Goal: Task Accomplishment & Management: Manage account settings

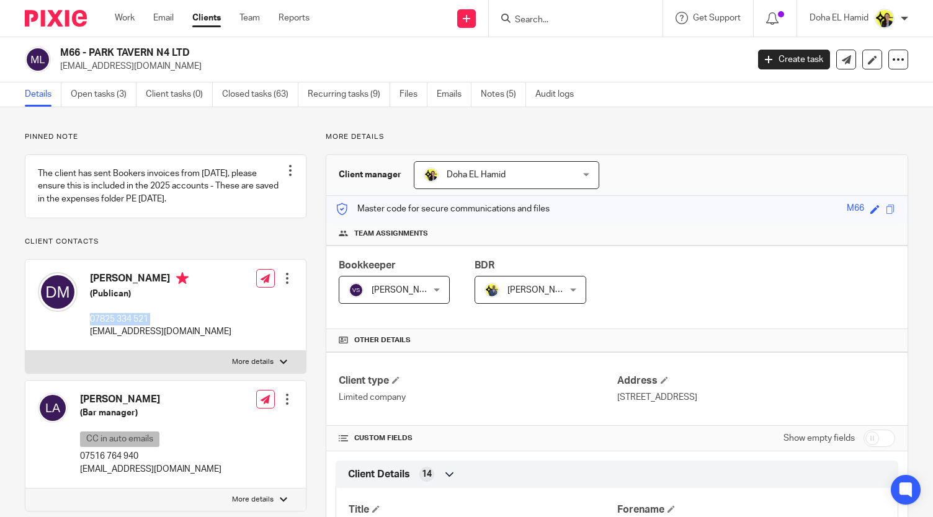
click at [527, 15] on input "Search" at bounding box center [570, 20] width 112 height 11
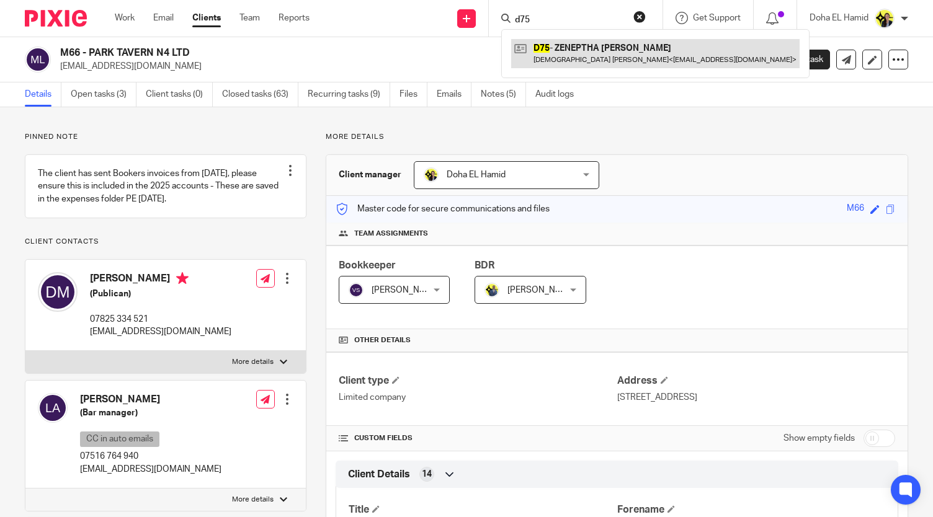
type input "d75"
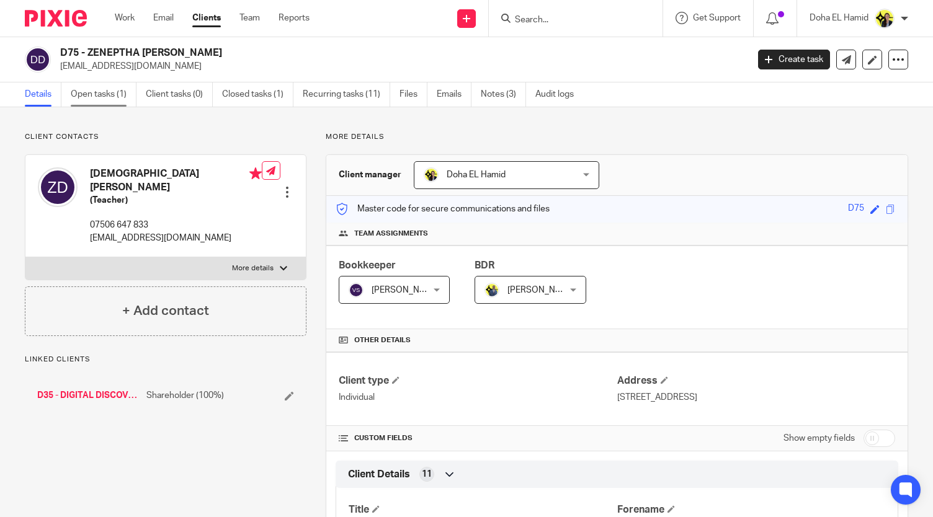
click at [82, 87] on link "Open tasks (1)" at bounding box center [104, 94] width 66 height 24
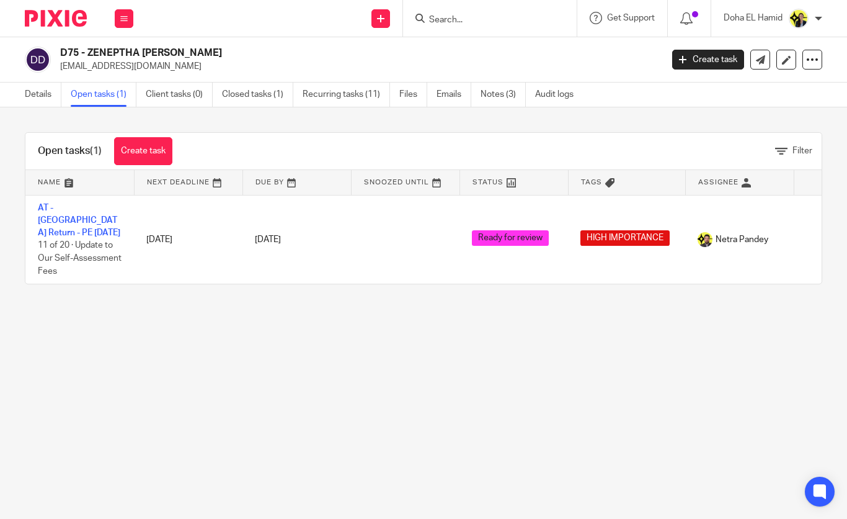
click at [458, 17] on input "Search" at bounding box center [484, 20] width 112 height 11
type input "h6"
click at [473, 38] on div "H6 - DR. JANA HOYTE Dr. Jana Hoyte < jshoyte@proton.me >" at bounding box center [530, 53] width 229 height 48
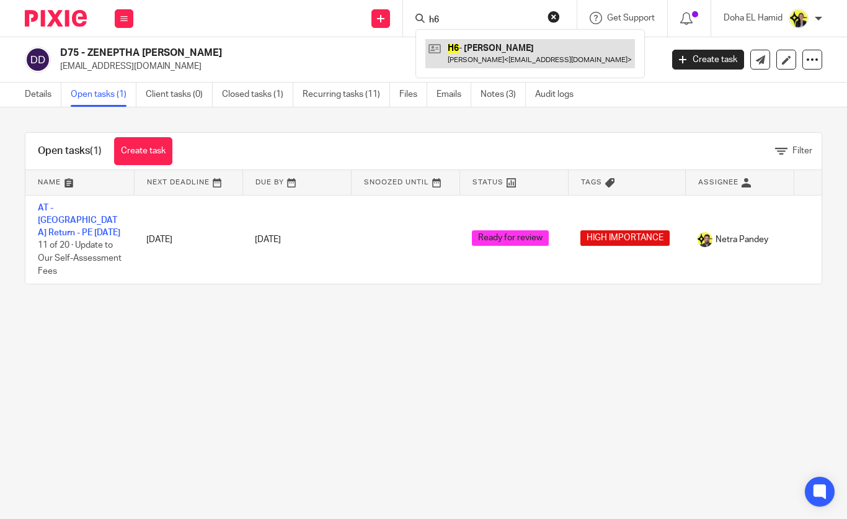
click at [473, 45] on link at bounding box center [530, 53] width 210 height 29
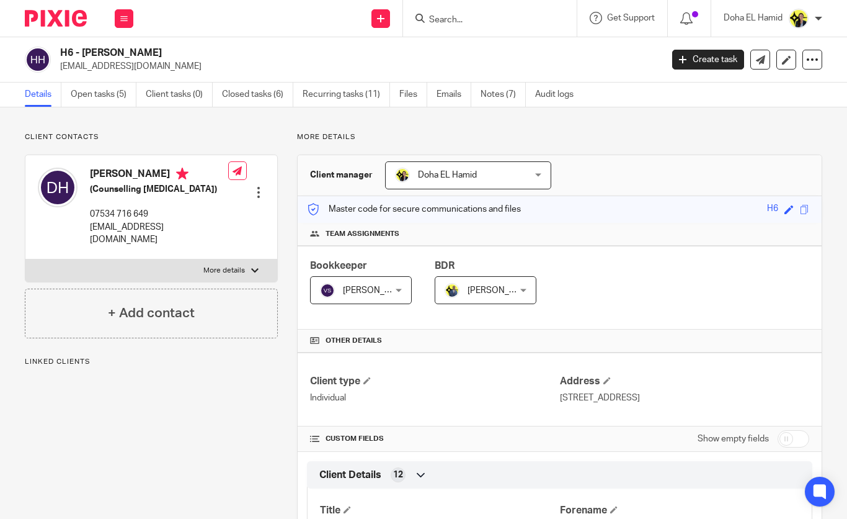
click at [138, 93] on ul "Details Open tasks (5) Client tasks (0) Closed tasks (6) Recurring tasks (11) F…" at bounding box center [309, 94] width 568 height 24
click at [106, 95] on link "Open tasks (5)" at bounding box center [104, 94] width 66 height 24
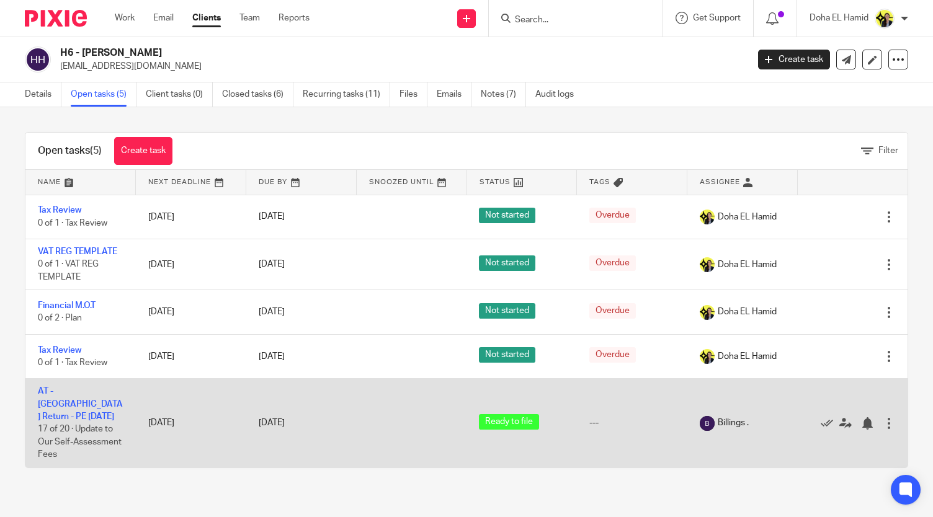
click at [71, 380] on td "AT - [GEOGRAPHIC_DATA] Return - PE [DATE] 17 of 20 · Update to Our Self-Assessm…" at bounding box center [80, 423] width 110 height 89
click at [69, 393] on link "AT - [GEOGRAPHIC_DATA] Return - PE [DATE]" at bounding box center [80, 404] width 85 height 34
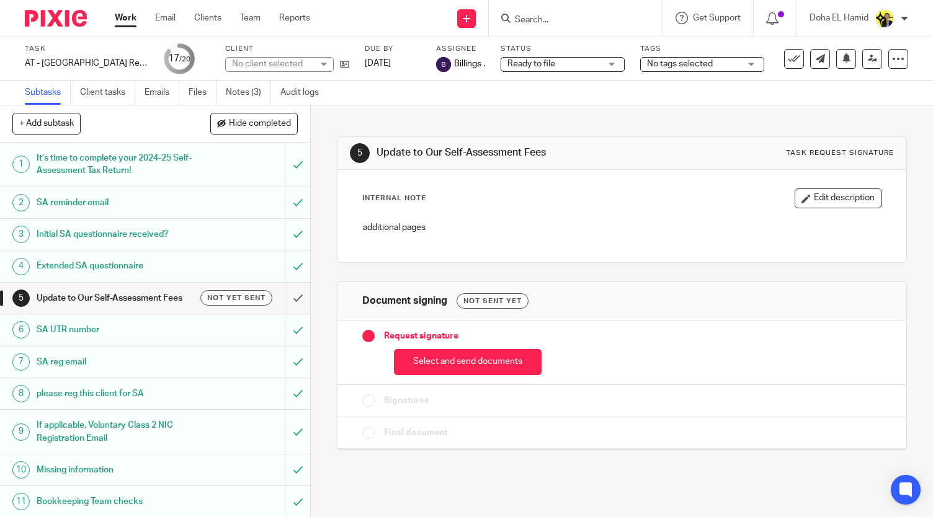
click at [186, 95] on ul "Subtasks Client tasks Emails Files Notes (3) Audit logs" at bounding box center [181, 93] width 313 height 24
click at [194, 94] on link "Files" at bounding box center [203, 93] width 28 height 24
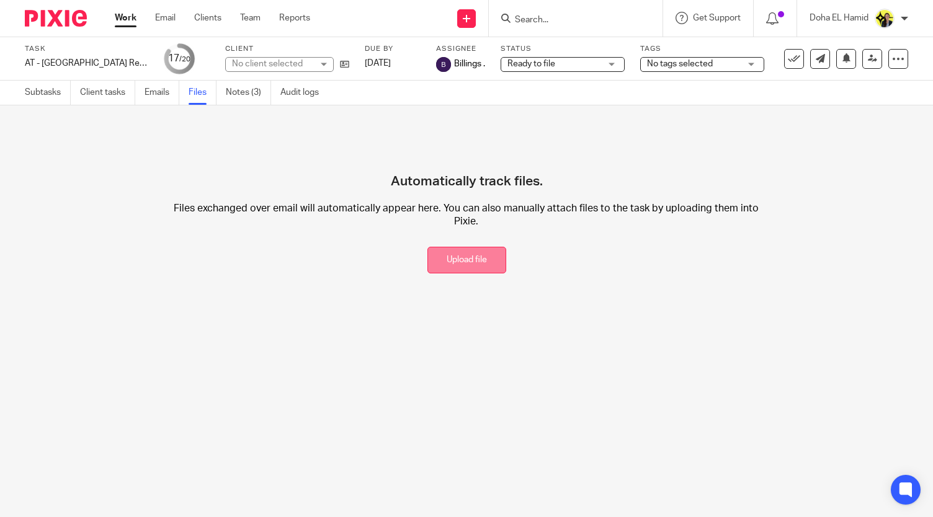
click at [464, 261] on button "Upload file" at bounding box center [466, 260] width 79 height 27
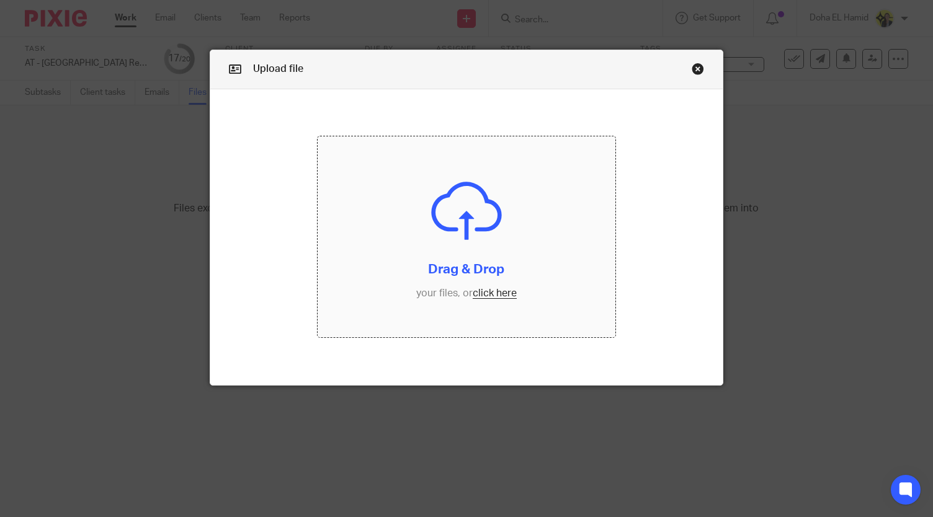
click at [485, 296] on input "file" at bounding box center [466, 236] width 297 height 201
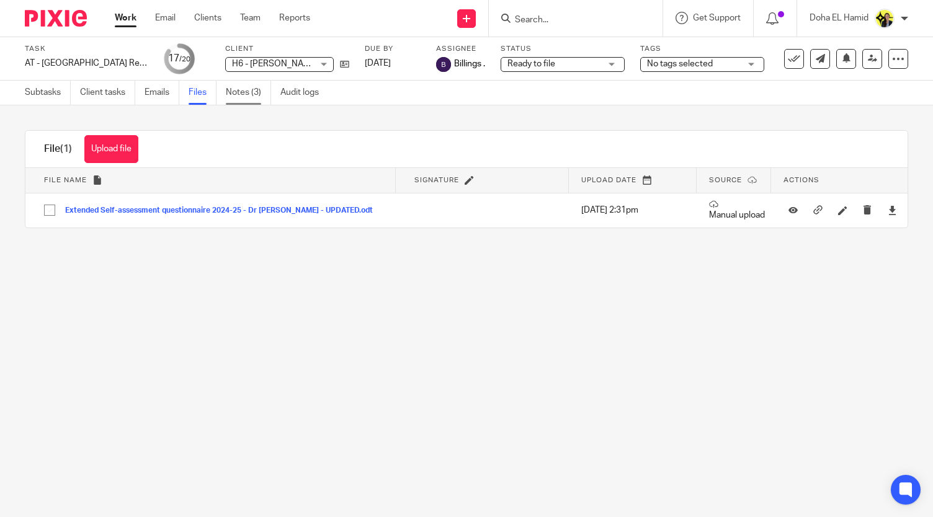
click at [252, 91] on link "Notes (3)" at bounding box center [248, 93] width 45 height 24
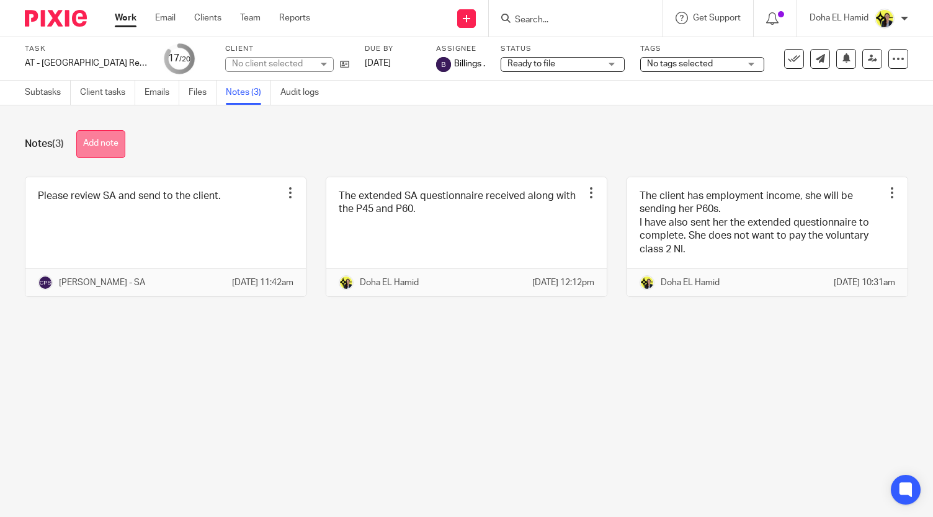
click at [108, 148] on button "Add note" at bounding box center [100, 144] width 49 height 28
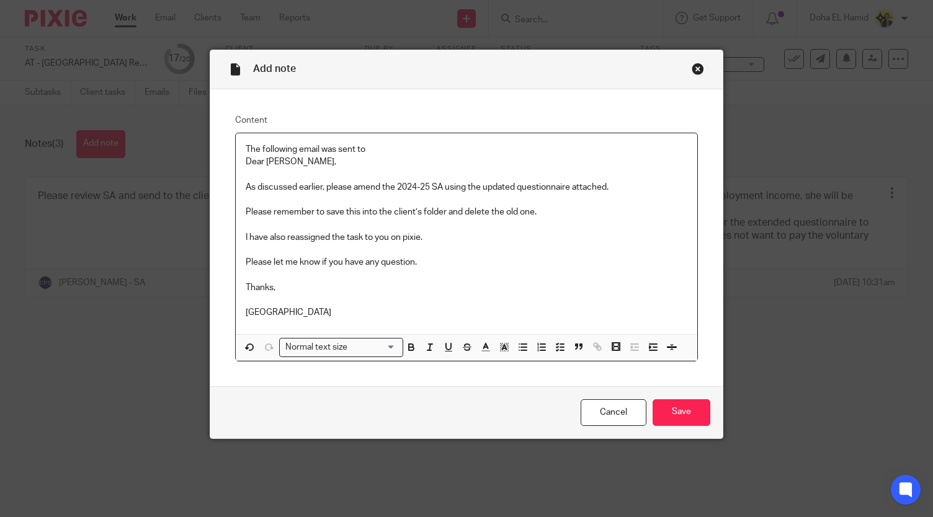
click at [240, 161] on div "The following email was sent to Dear Chirag, As discussed earlier, please amend…" at bounding box center [466, 233] width 461 height 201
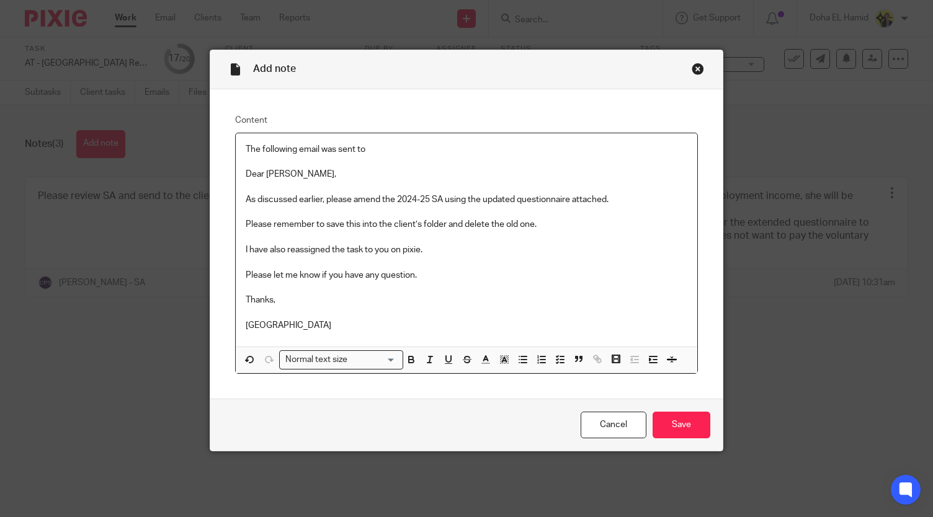
click at [375, 145] on p "The following email was sent to" at bounding box center [466, 149] width 441 height 12
click at [382, 149] on p "The following email was sent to Chirah to amend the SA" at bounding box center [466, 149] width 441 height 12
click at [473, 142] on div "The following email was sent to Chirag to amend the SA Dear Chirag, As discusse…" at bounding box center [466, 239] width 461 height 213
click at [475, 152] on p "The following email was sent to Chirag to amend the SA, the questionna" at bounding box center [466, 149] width 441 height 12
click at [566, 148] on p "The following email was sent to Chirag to amend the SA, the updated questionna" at bounding box center [466, 149] width 441 height 12
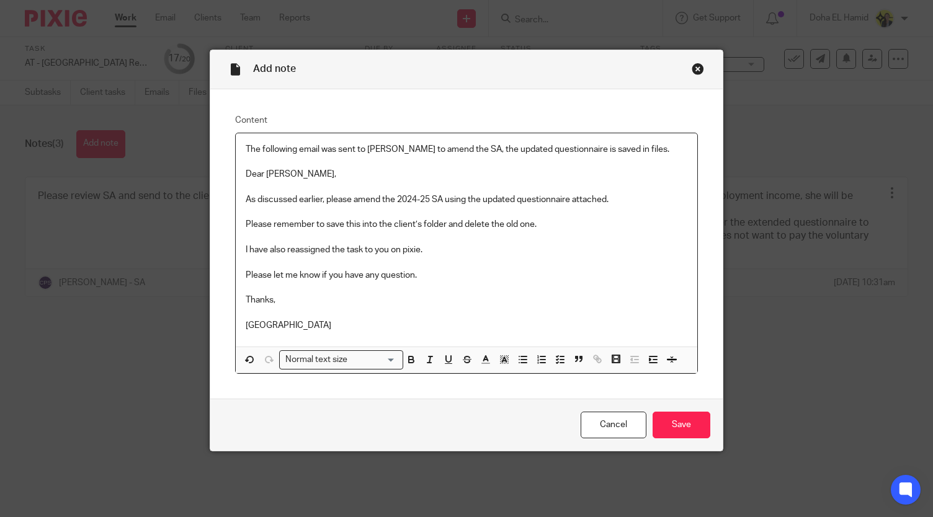
click at [239, 176] on div "The following email was sent to Chirag to amend the SA, the updated questionnai…" at bounding box center [466, 239] width 461 height 213
click at [271, 320] on p "Doha" at bounding box center [466, 325] width 441 height 12
click at [686, 424] on input "Save" at bounding box center [681, 425] width 58 height 27
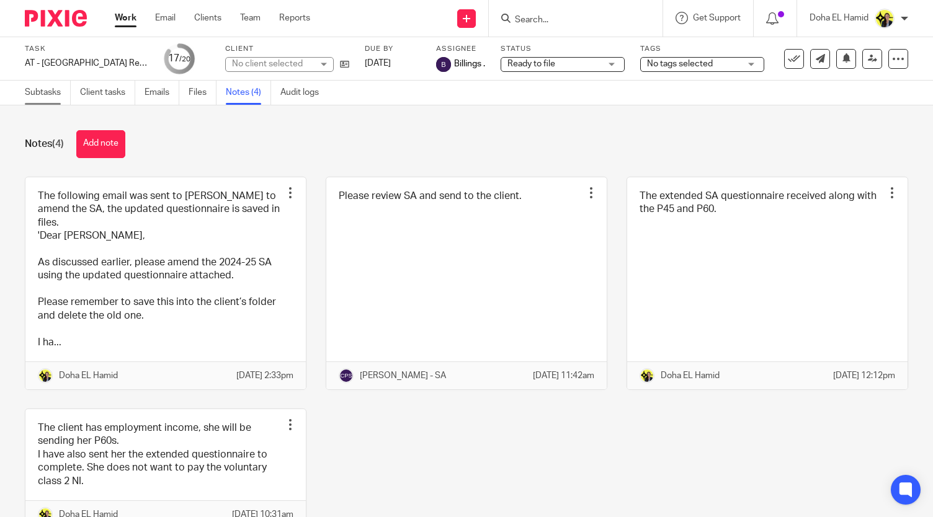
click at [43, 89] on link "Subtasks" at bounding box center [48, 93] width 46 height 24
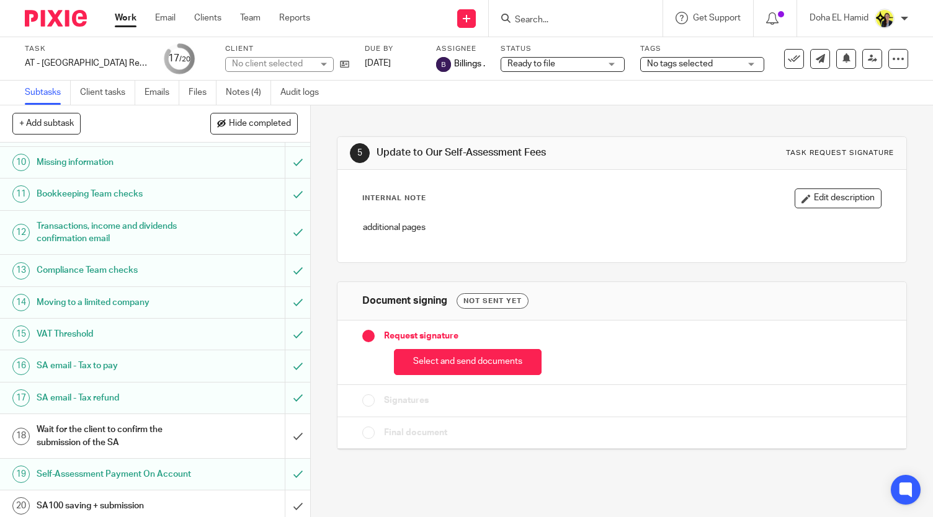
scroll to position [321, 0]
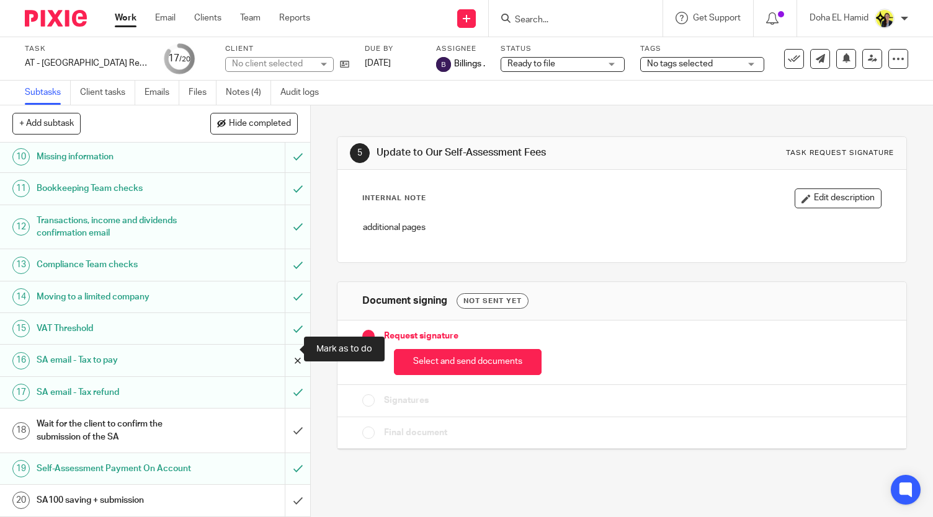
click at [285, 345] on input "submit" at bounding box center [155, 360] width 310 height 31
click at [285, 380] on input "submit" at bounding box center [155, 392] width 310 height 31
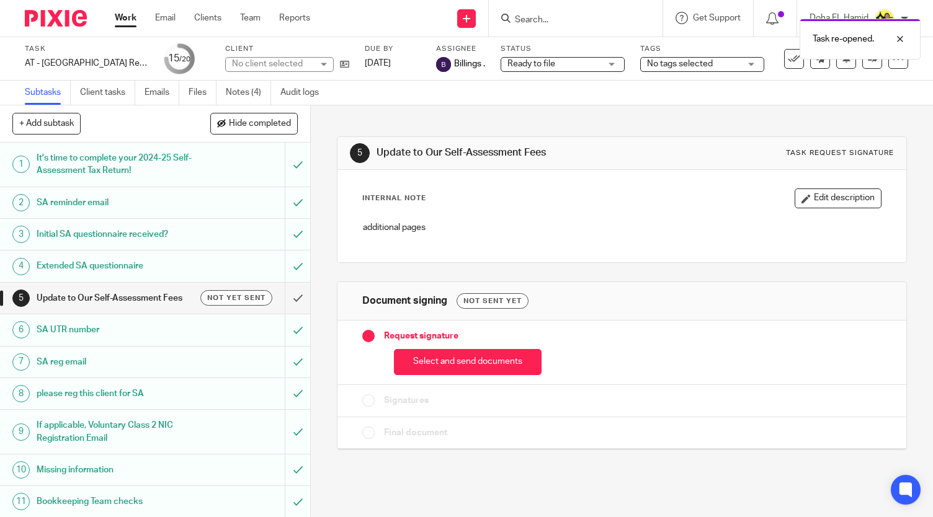
scroll to position [321, 0]
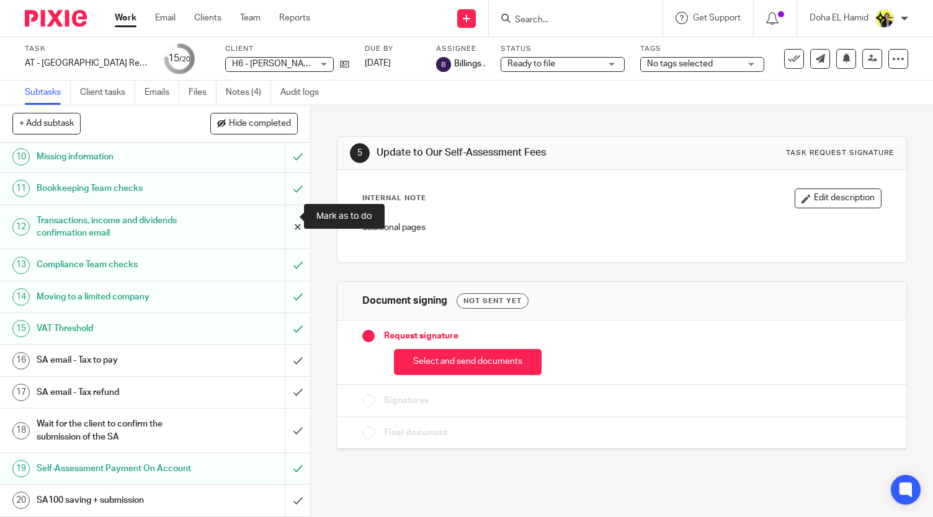
click at [274, 216] on input "submit" at bounding box center [155, 227] width 310 height 44
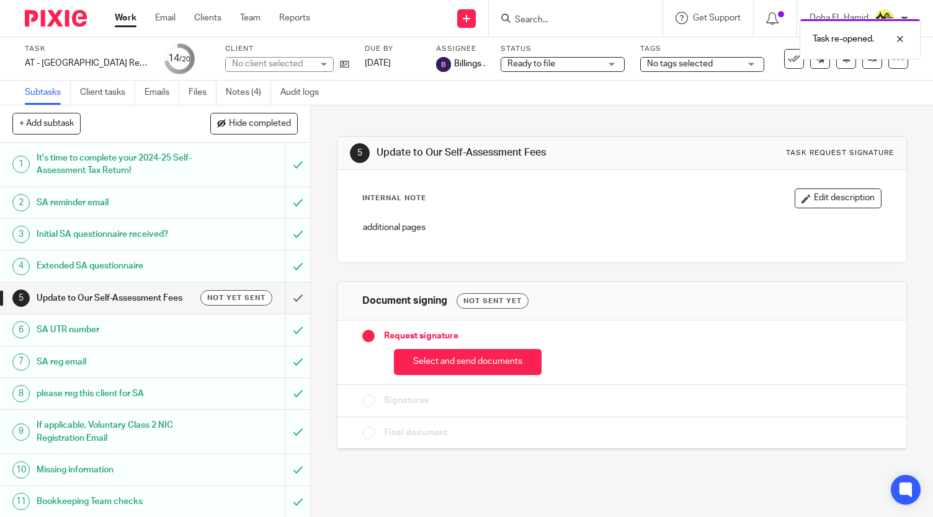
scroll to position [321, 0]
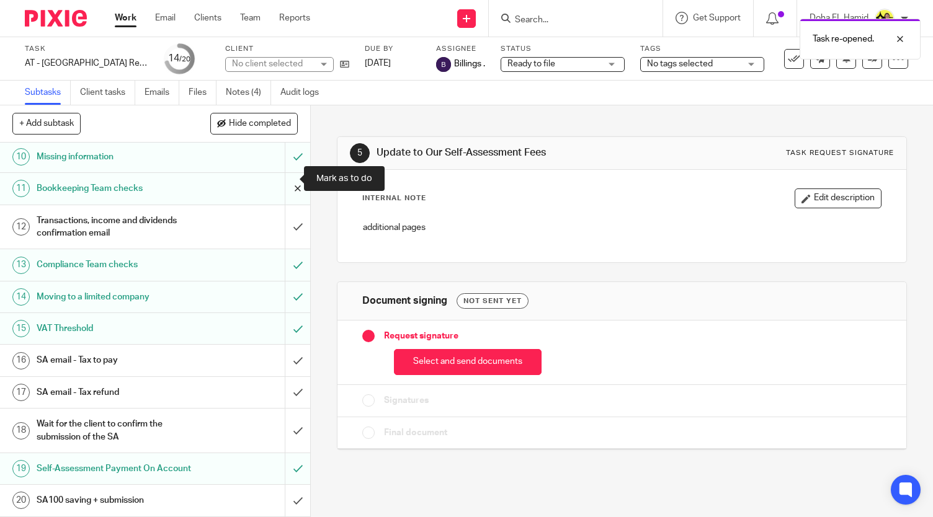
click at [284, 184] on input "submit" at bounding box center [155, 188] width 310 height 31
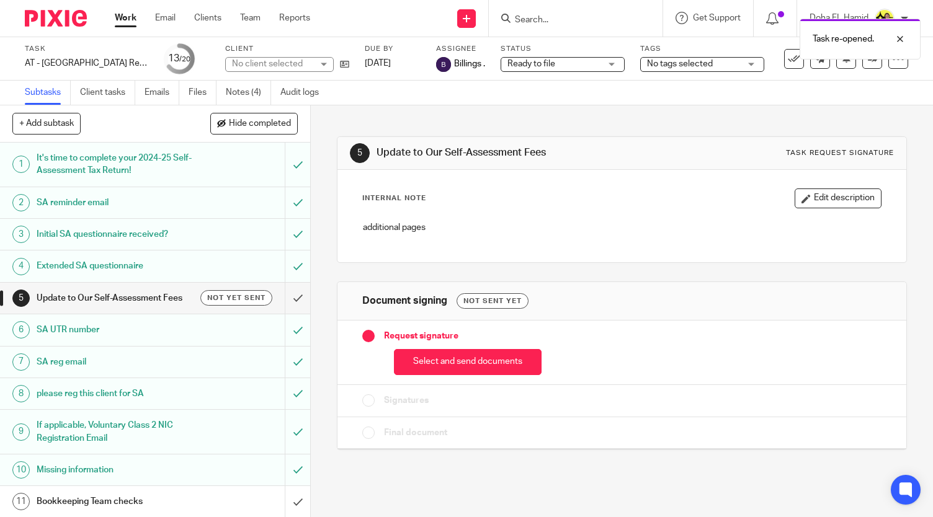
scroll to position [321, 0]
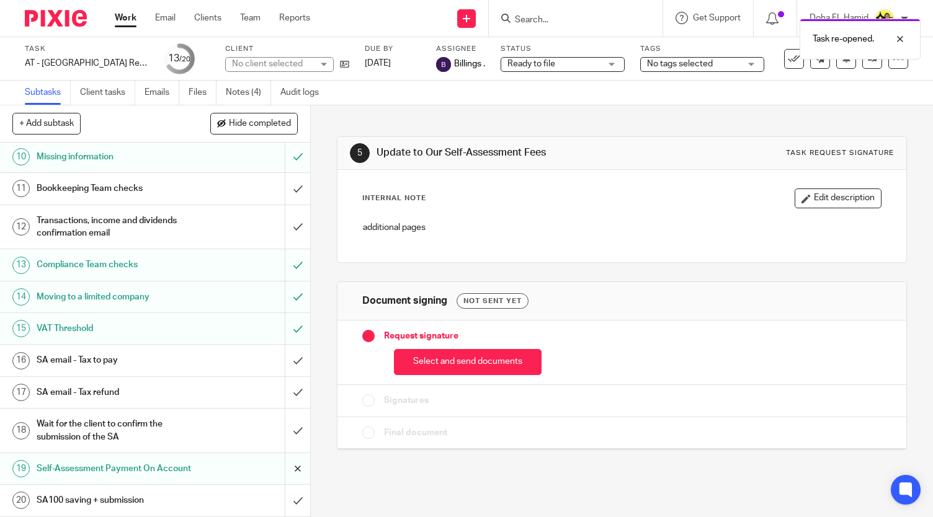
click at [292, 456] on input "submit" at bounding box center [155, 468] width 310 height 31
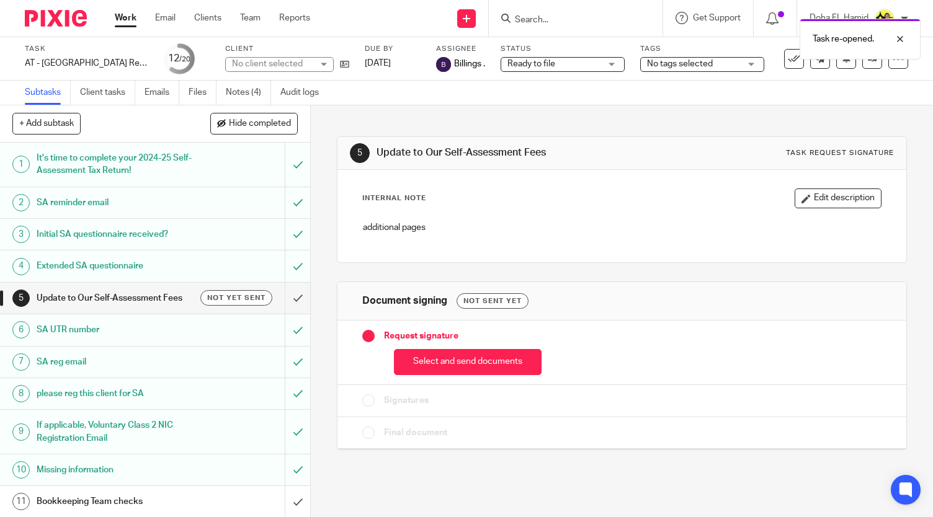
scroll to position [321, 0]
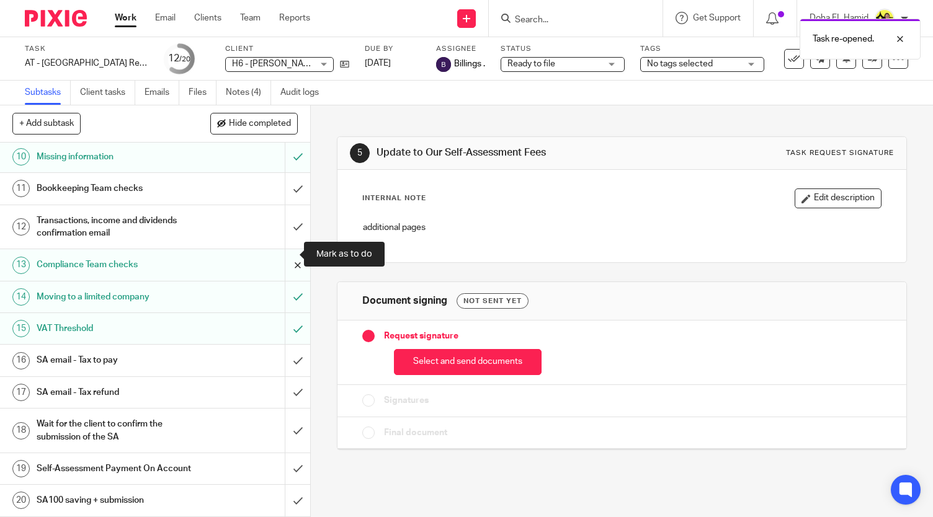
click at [282, 254] on input "submit" at bounding box center [155, 264] width 310 height 31
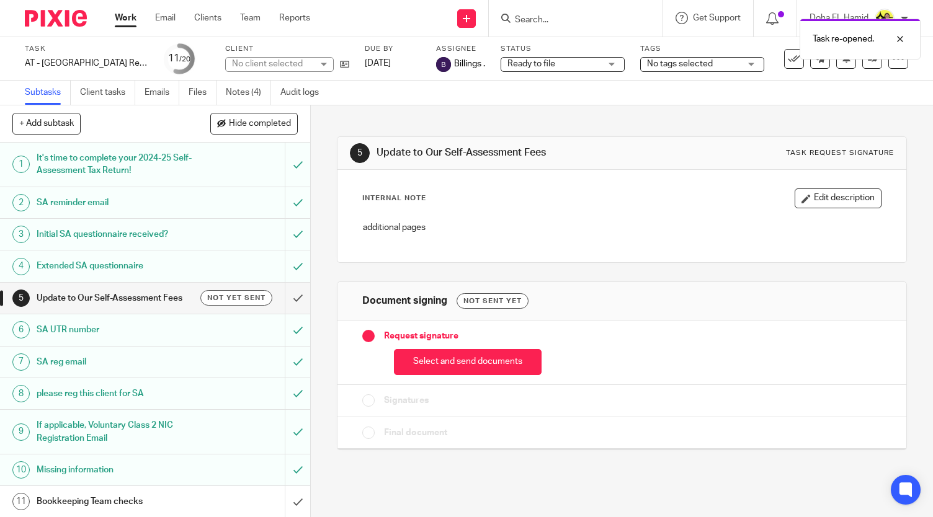
click at [579, 60] on span "Ready to file" at bounding box center [553, 64] width 93 height 13
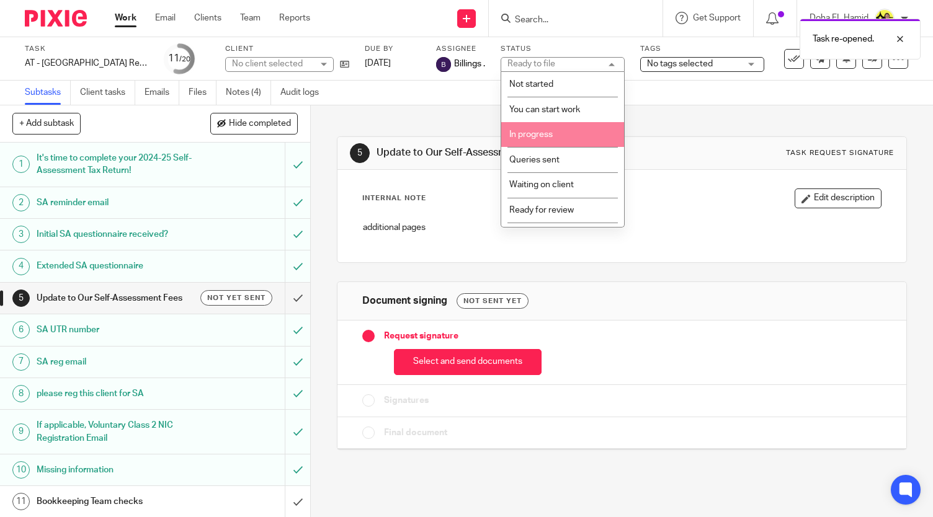
click at [546, 142] on li "In progress" at bounding box center [562, 134] width 123 height 25
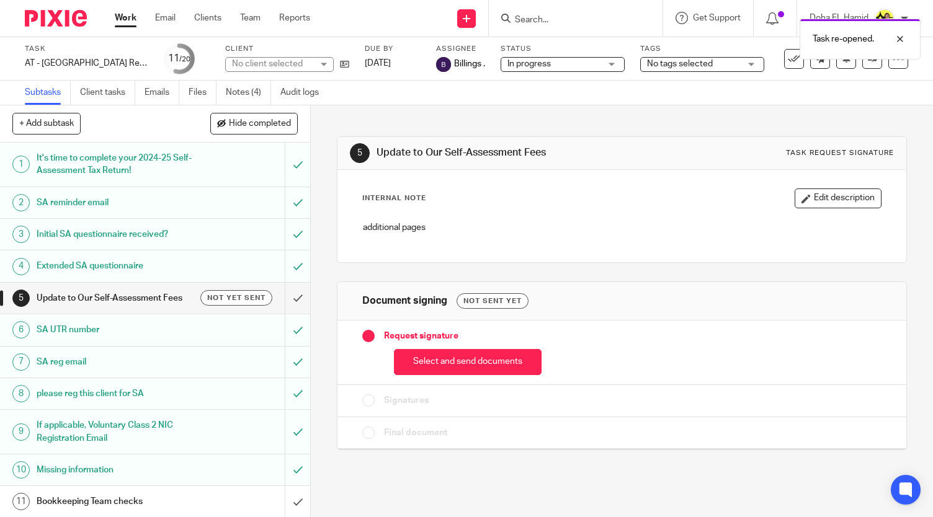
click at [505, 118] on div "5 Update to Our Self-Assessment Fees Task request signature Internal Note Edit …" at bounding box center [622, 283] width 570 height 357
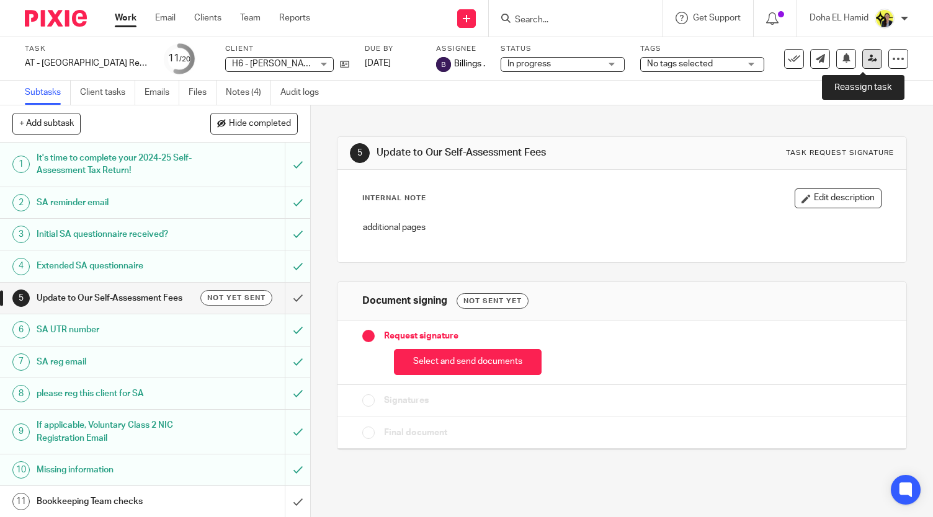
click at [871, 64] on link at bounding box center [872, 59] width 20 height 20
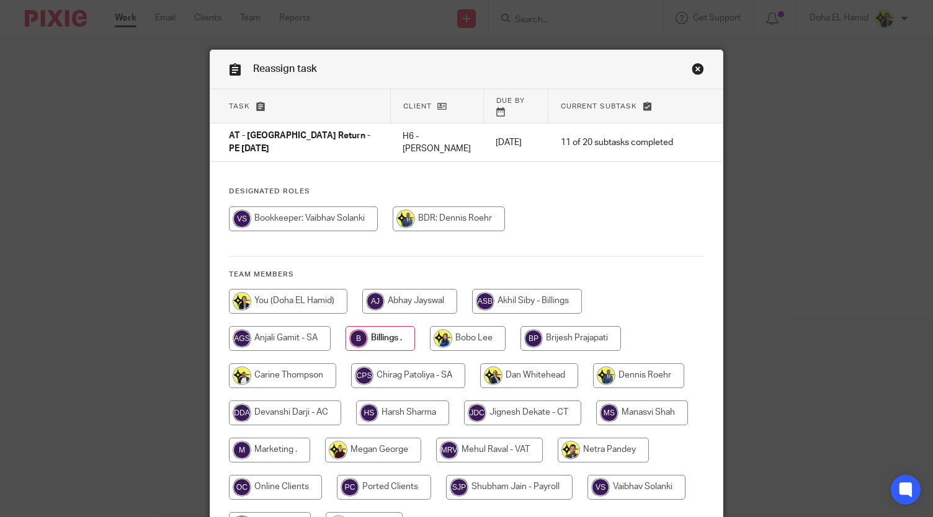
click at [394, 363] on input "radio" at bounding box center [408, 375] width 114 height 25
radio input "true"
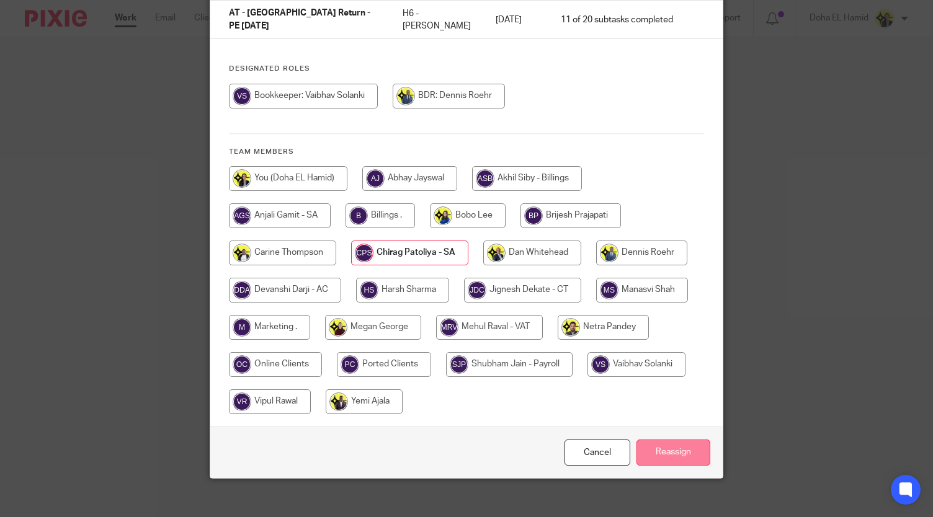
click at [680, 441] on input "Reassign" at bounding box center [673, 453] width 74 height 27
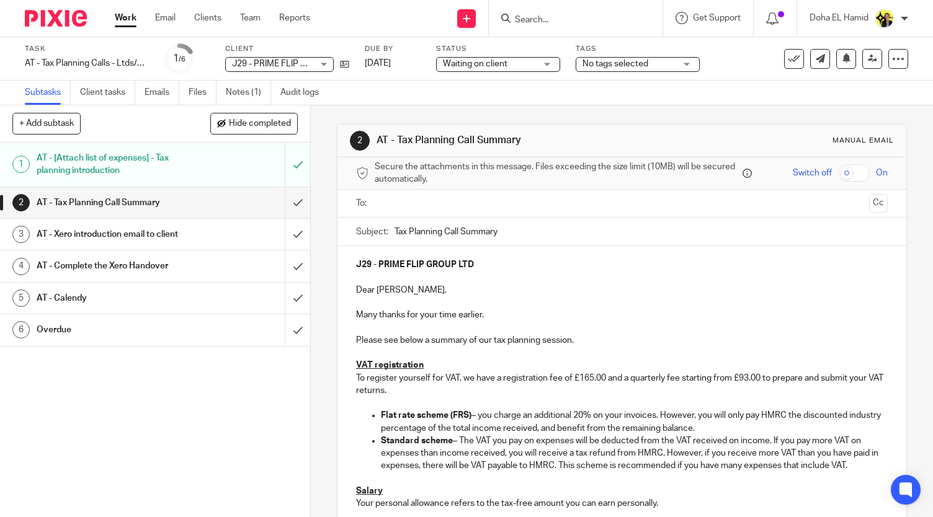
click at [123, 29] on div "Work Email Clients Team Reports Work Email Clients Team Reports Settings" at bounding box center [215, 18] width 226 height 37
click at [546, 16] on input "Search" at bounding box center [570, 20] width 112 height 11
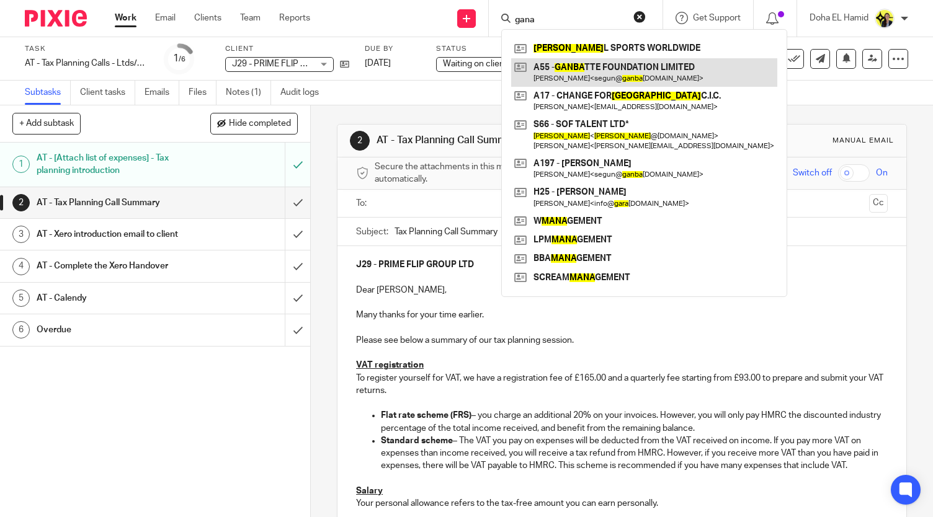
type input "gana"
click at [589, 66] on link at bounding box center [644, 72] width 266 height 29
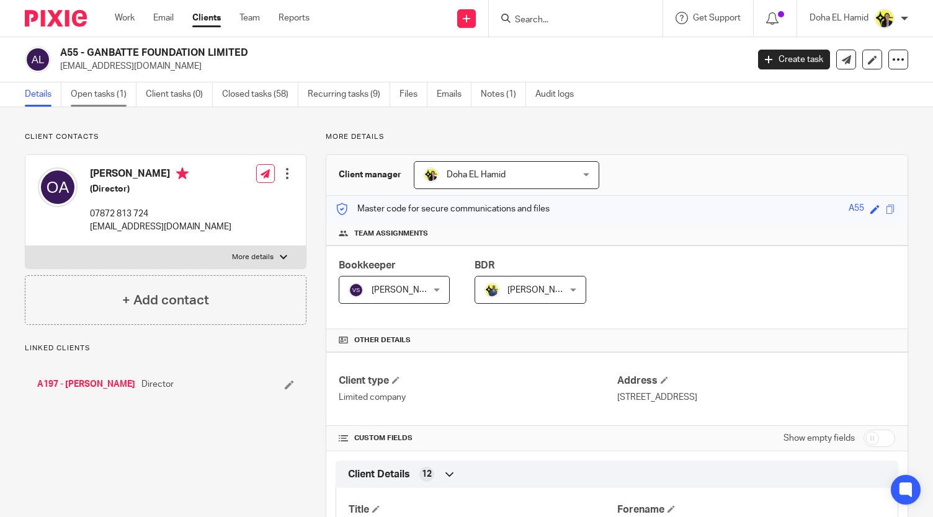
click at [117, 95] on link "Open tasks (1)" at bounding box center [104, 94] width 66 height 24
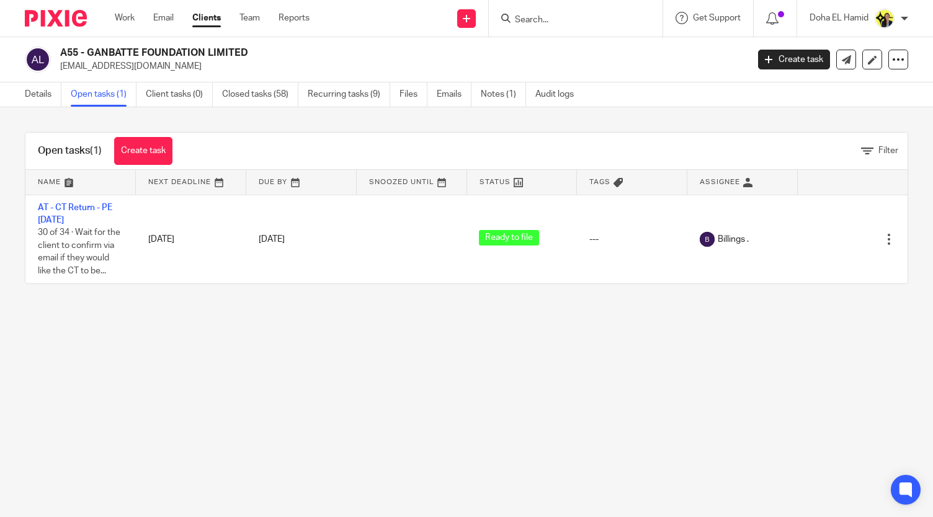
click at [538, 25] on form at bounding box center [580, 19] width 132 height 16
click at [538, 22] on input "Search" at bounding box center [570, 20] width 112 height 11
type input "wrough"
click at [577, 53] on link at bounding box center [616, 53] width 210 height 29
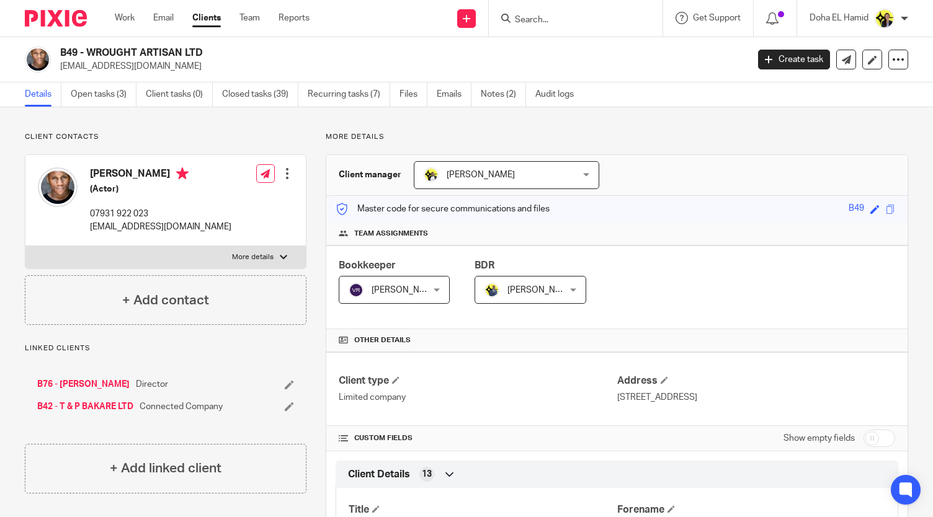
click at [520, 15] on input "Search" at bounding box center [570, 20] width 112 height 11
type input "tails"
click at [578, 48] on link at bounding box center [616, 53] width 210 height 29
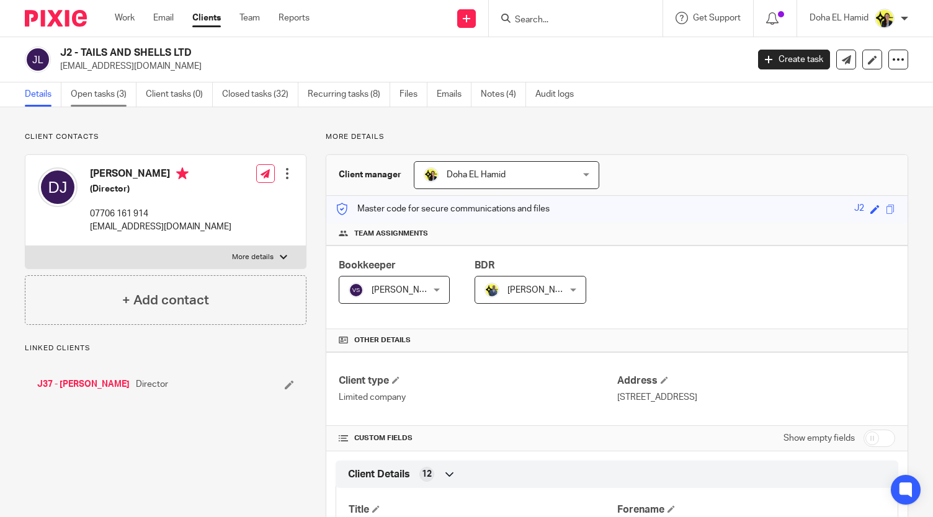
click at [118, 99] on link "Open tasks (3)" at bounding box center [104, 94] width 66 height 24
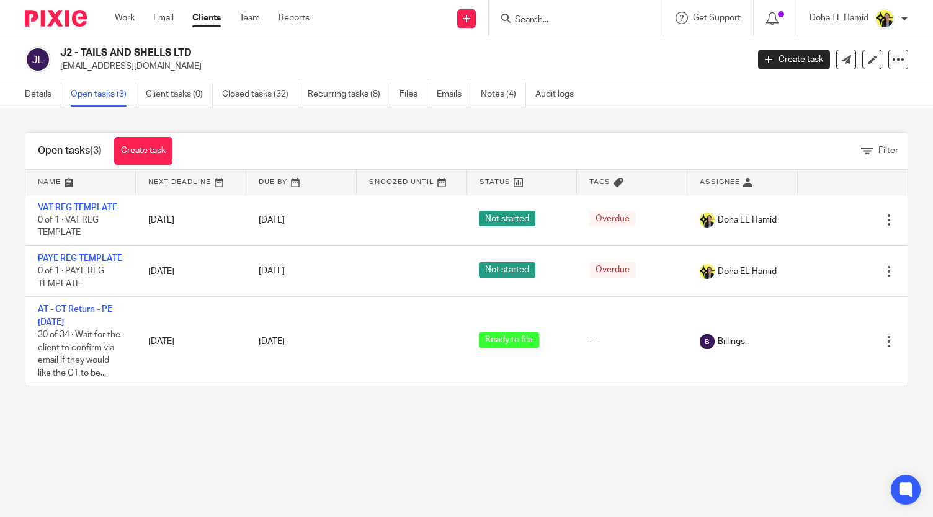
click at [540, 15] on input "Search" at bounding box center [570, 20] width 112 height 11
type input "comedy"
click at [605, 45] on link at bounding box center [616, 53] width 210 height 29
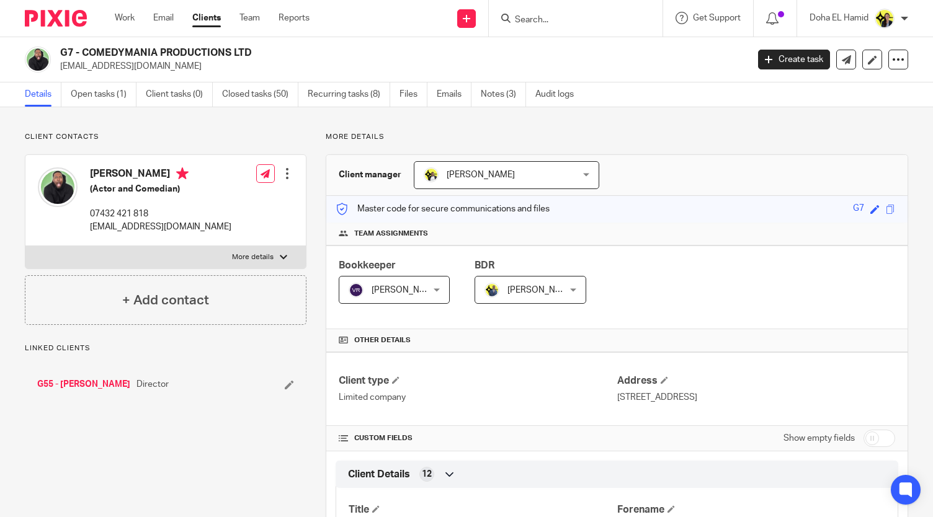
click at [557, 20] on input "Search" at bounding box center [570, 20] width 112 height 11
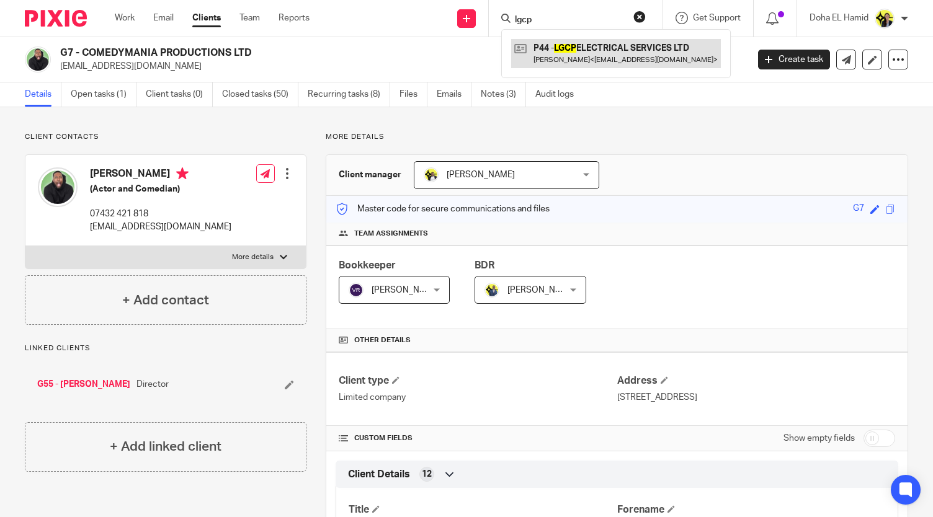
type input "lgcp"
click at [570, 50] on link at bounding box center [616, 53] width 210 height 29
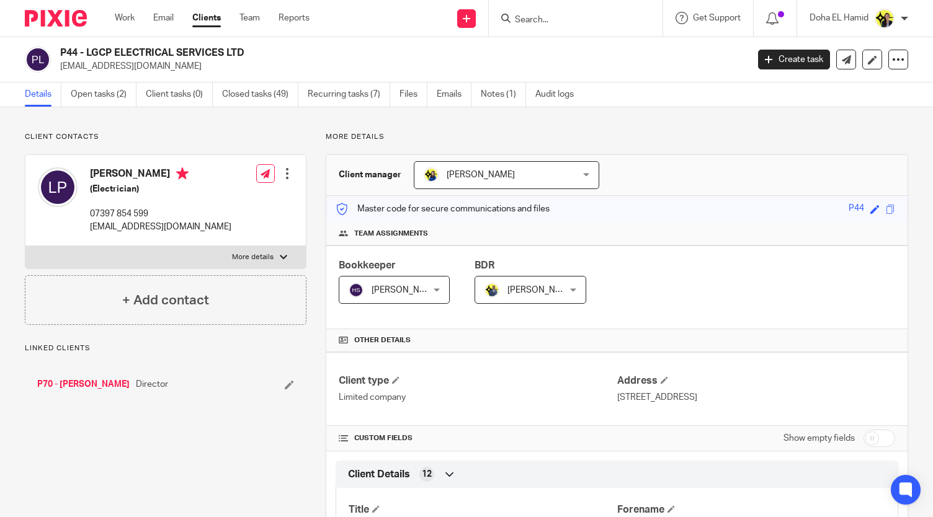
click at [529, 16] on input "Search" at bounding box center [570, 20] width 112 height 11
type input "lj"
click at [592, 51] on link at bounding box center [616, 53] width 210 height 29
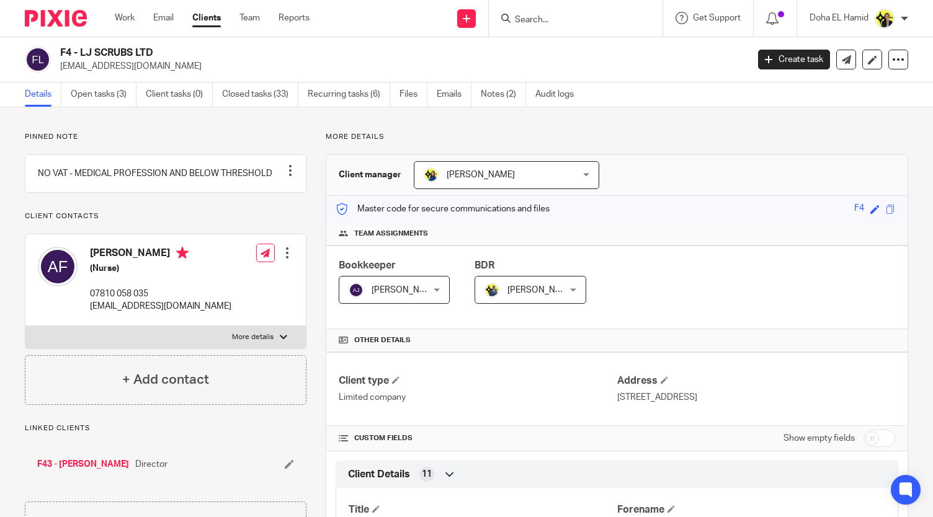
click at [536, 13] on form at bounding box center [580, 19] width 132 height 16
click at [530, 22] on input "Search" at bounding box center [570, 20] width 112 height 11
type input "lj sc"
click at [572, 45] on link at bounding box center [616, 53] width 210 height 29
click at [520, 18] on input "Search" at bounding box center [570, 20] width 112 height 11
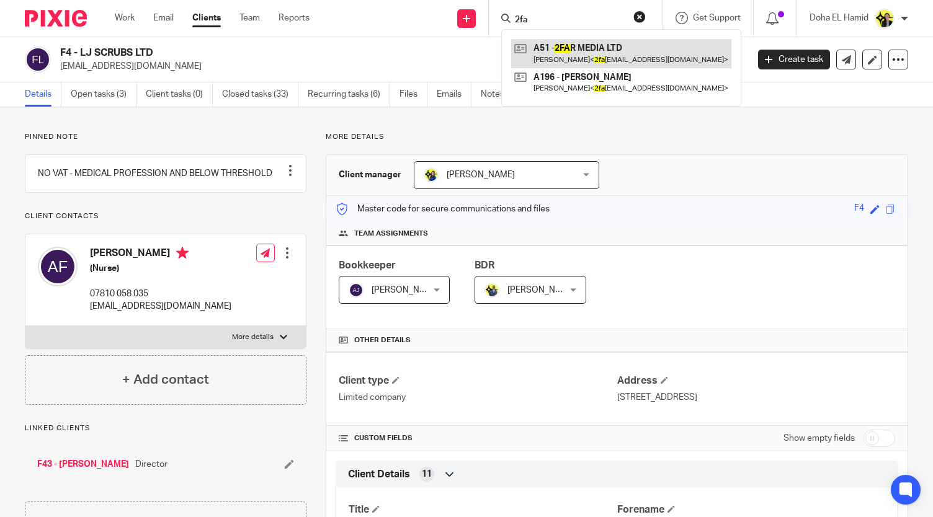
type input "2fa"
click at [587, 53] on link at bounding box center [621, 53] width 220 height 29
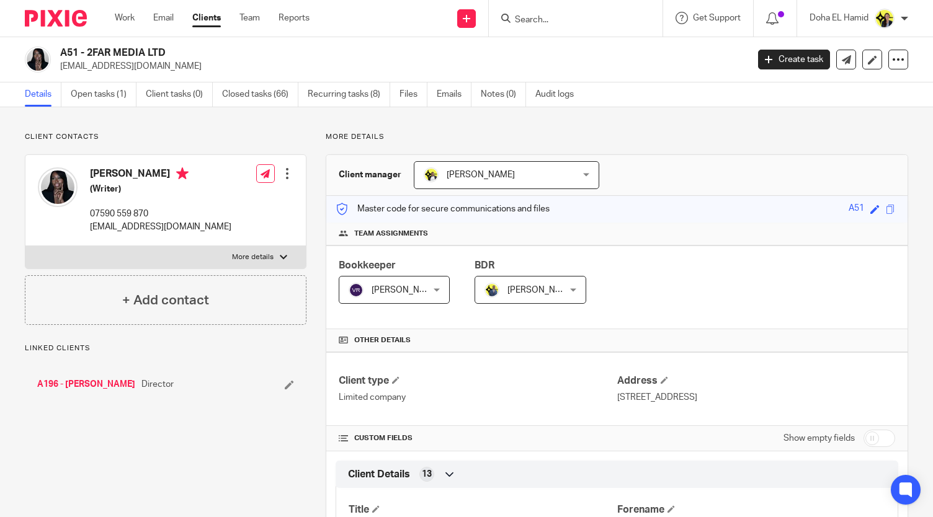
click at [520, 24] on input "Search" at bounding box center [570, 20] width 112 height 11
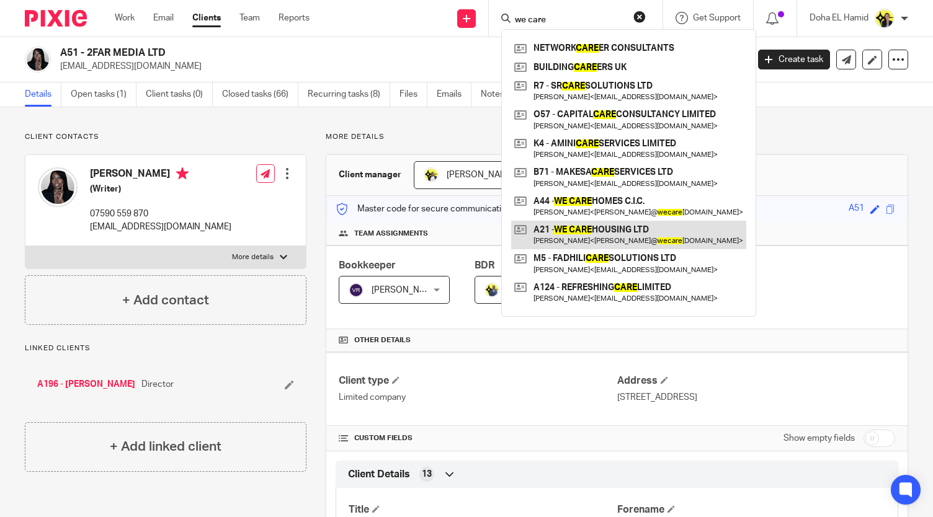
type input "we care"
click at [623, 234] on link at bounding box center [628, 235] width 235 height 29
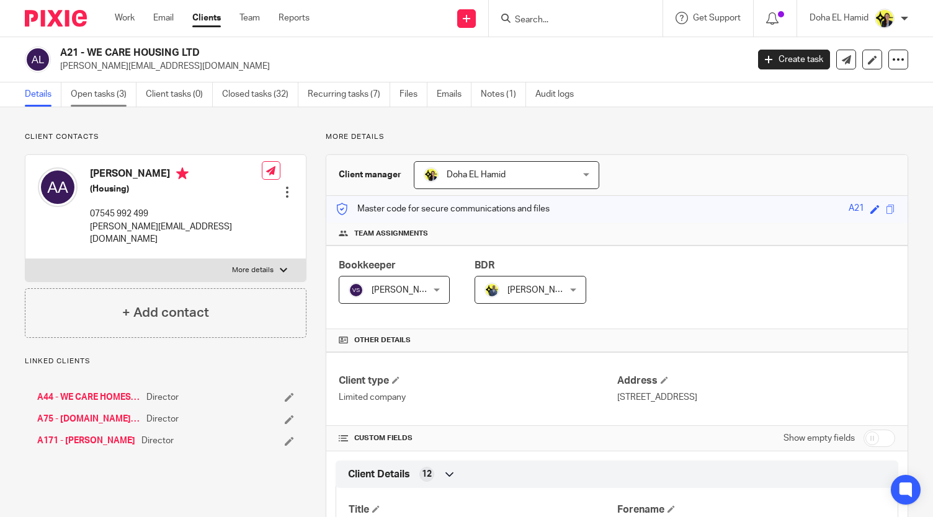
click at [103, 89] on link "Open tasks (3)" at bounding box center [104, 94] width 66 height 24
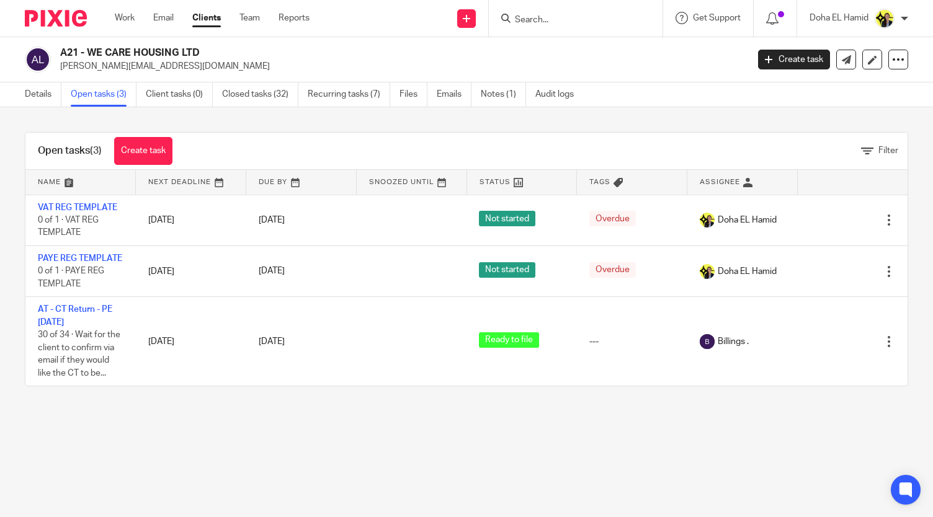
click at [548, 21] on input "Search" at bounding box center [570, 20] width 112 height 11
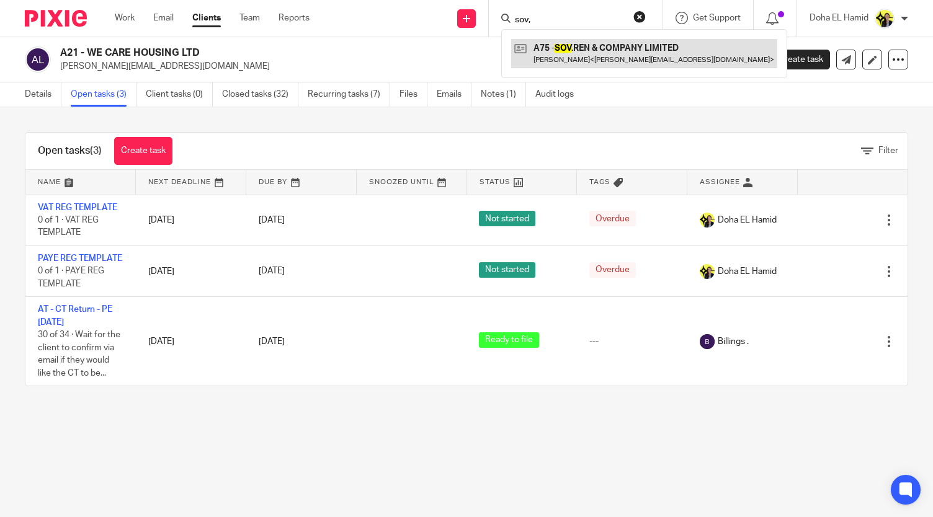
type input "sov,"
click at [566, 52] on link at bounding box center [644, 53] width 266 height 29
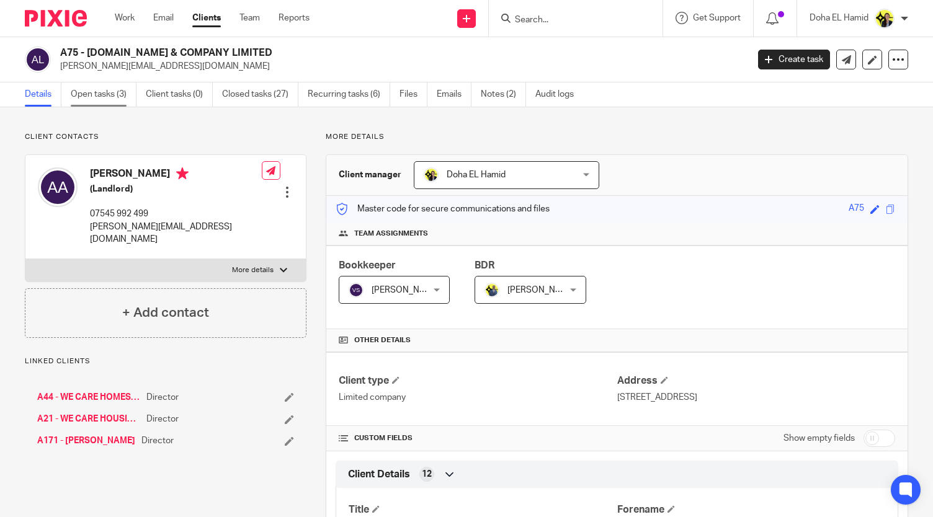
click at [108, 92] on link "Open tasks (3)" at bounding box center [104, 94] width 66 height 24
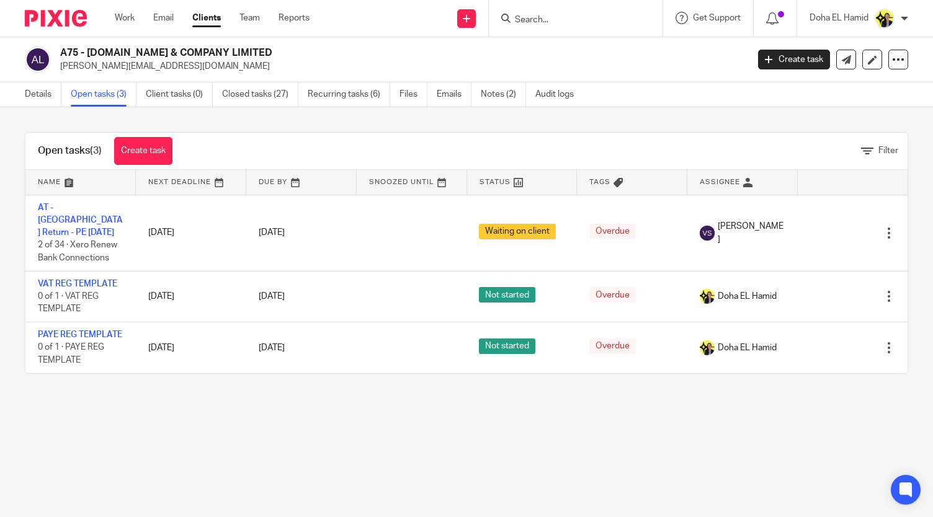
click at [540, 16] on input "Search" at bounding box center [570, 20] width 112 height 11
type input "triump"
click at [561, 40] on link at bounding box center [616, 53] width 210 height 29
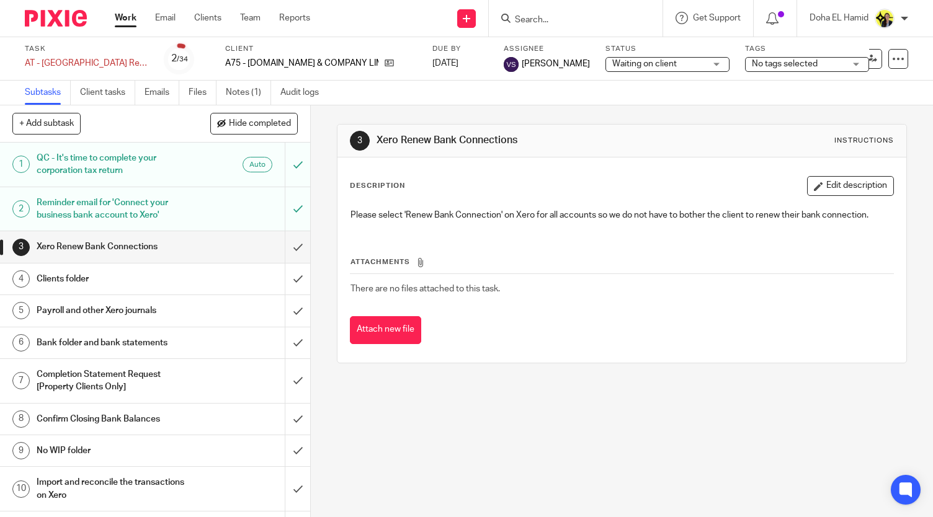
click at [556, 20] on input "Search" at bounding box center [570, 20] width 112 height 11
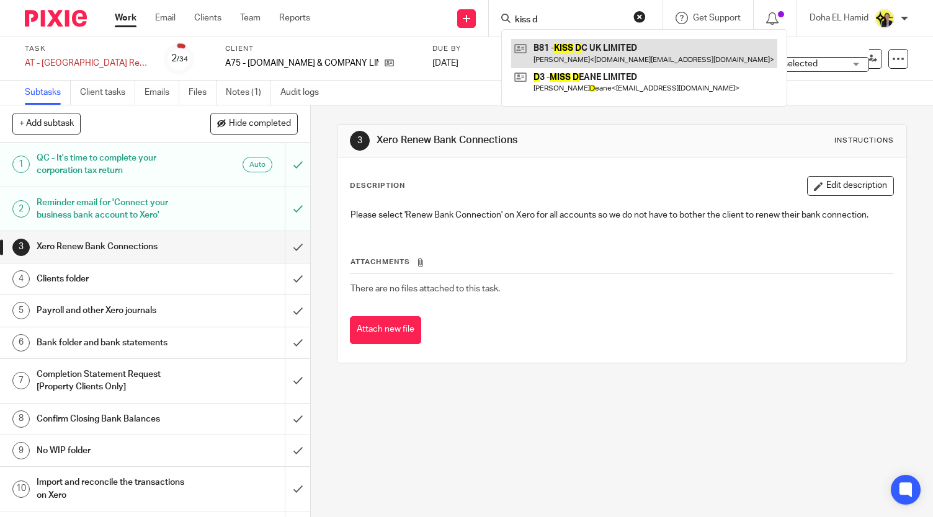
type input "kiss d"
click at [610, 51] on link at bounding box center [644, 53] width 266 height 29
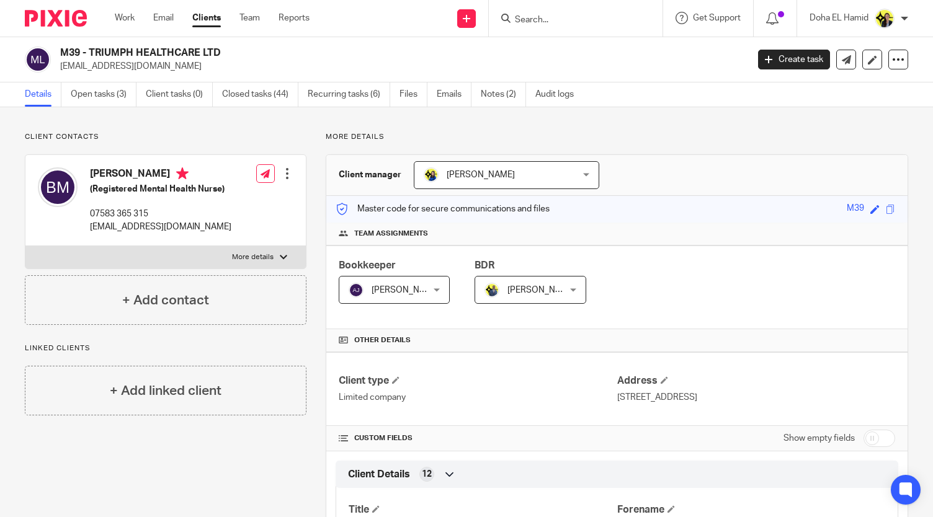
click at [593, 22] on input "Search" at bounding box center [570, 20] width 112 height 11
click at [564, 22] on input "Search" at bounding box center [570, 20] width 112 height 11
type input "fedko"
click at [574, 39] on link at bounding box center [616, 53] width 210 height 29
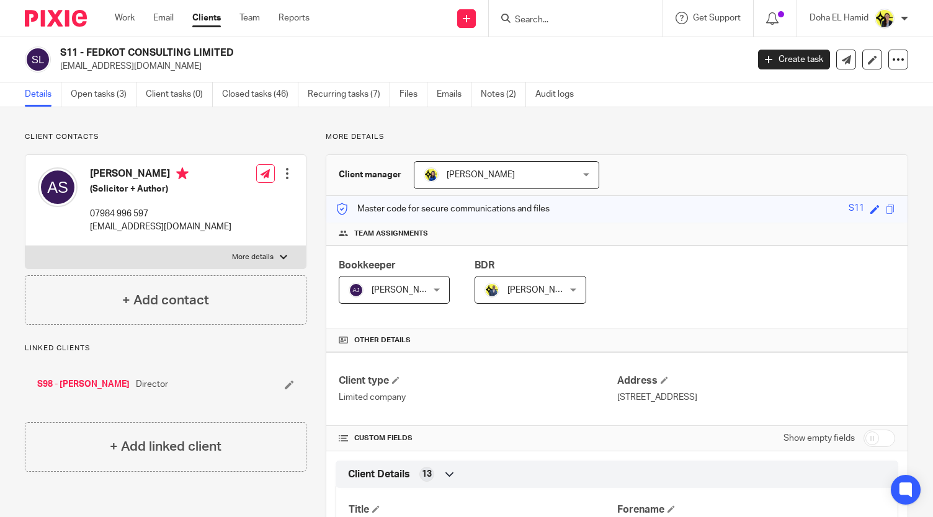
click at [528, 24] on input "Search" at bounding box center [570, 20] width 112 height 11
type input "dunnec"
click at [563, 52] on link at bounding box center [616, 53] width 210 height 29
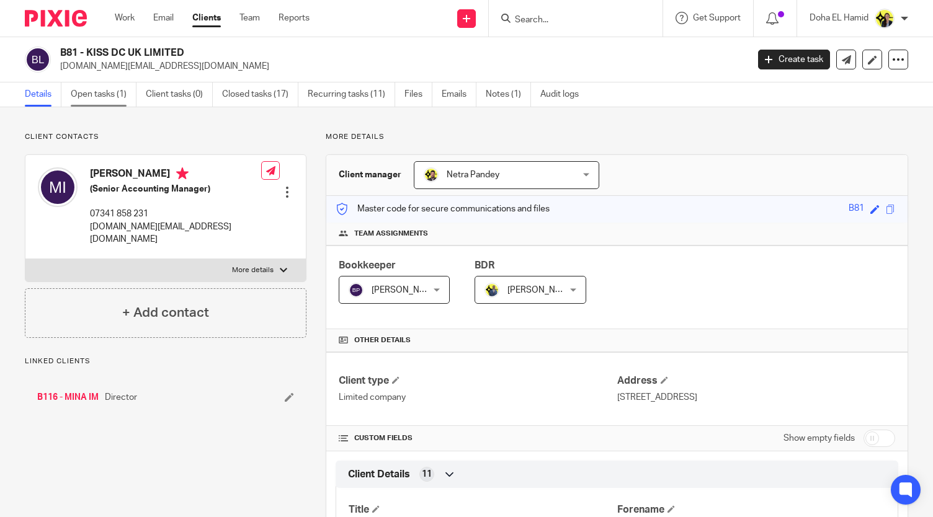
click at [109, 100] on link "Open tasks (1)" at bounding box center [104, 94] width 66 height 24
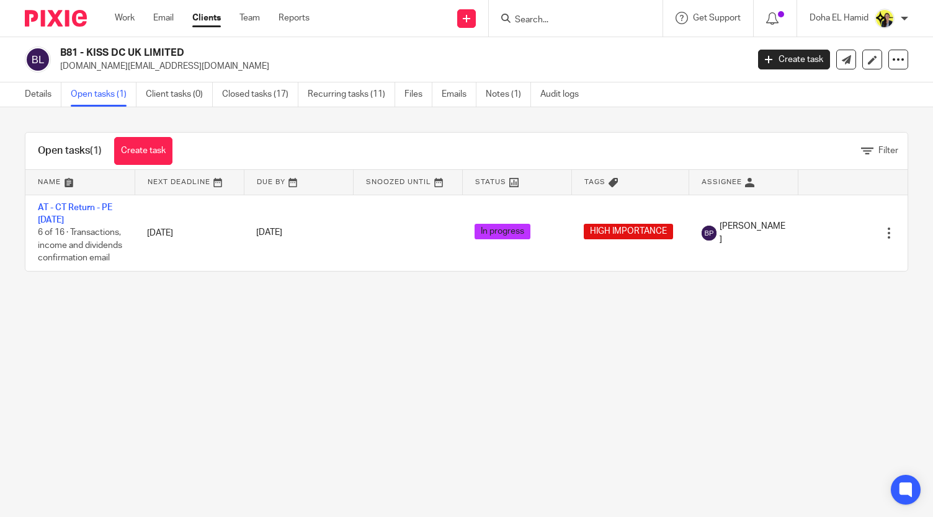
click at [553, 17] on input "Search" at bounding box center [570, 20] width 112 height 11
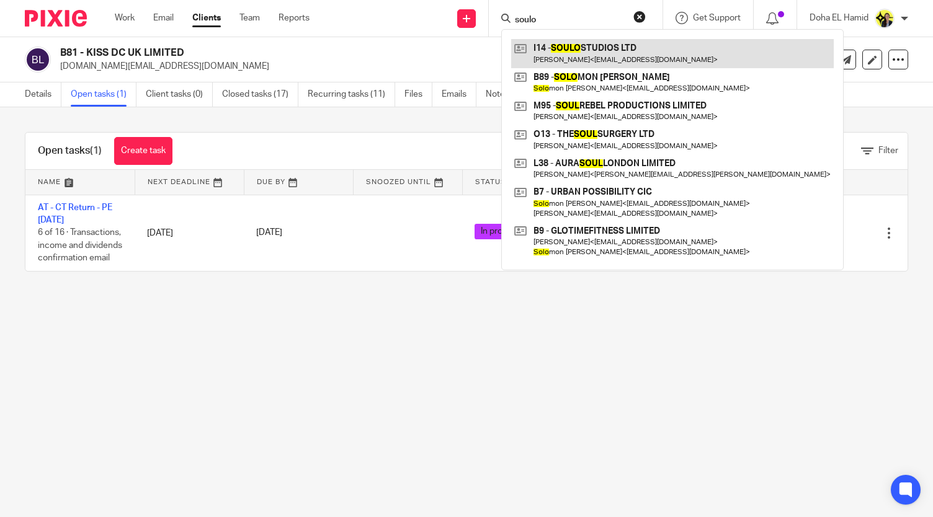
type input "soulo"
click at [614, 51] on link at bounding box center [672, 53] width 323 height 29
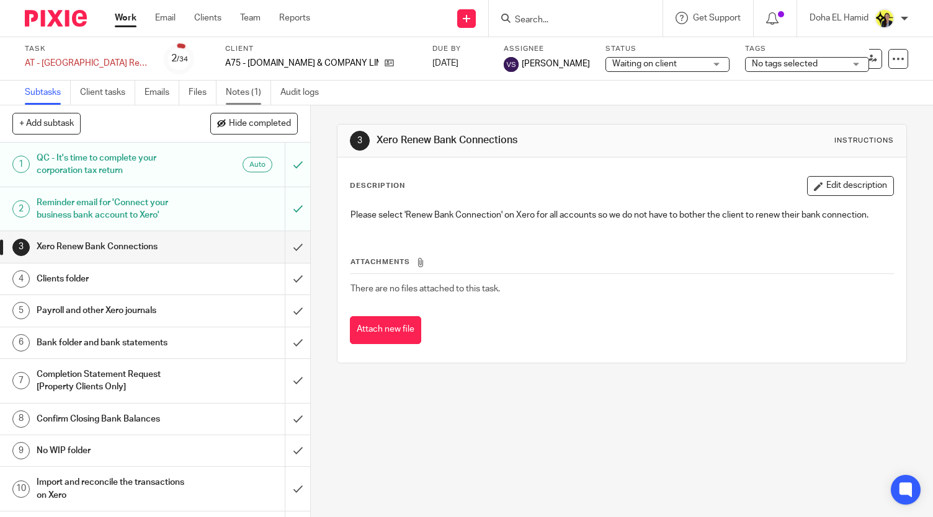
click at [241, 91] on link "Notes (1)" at bounding box center [248, 93] width 45 height 24
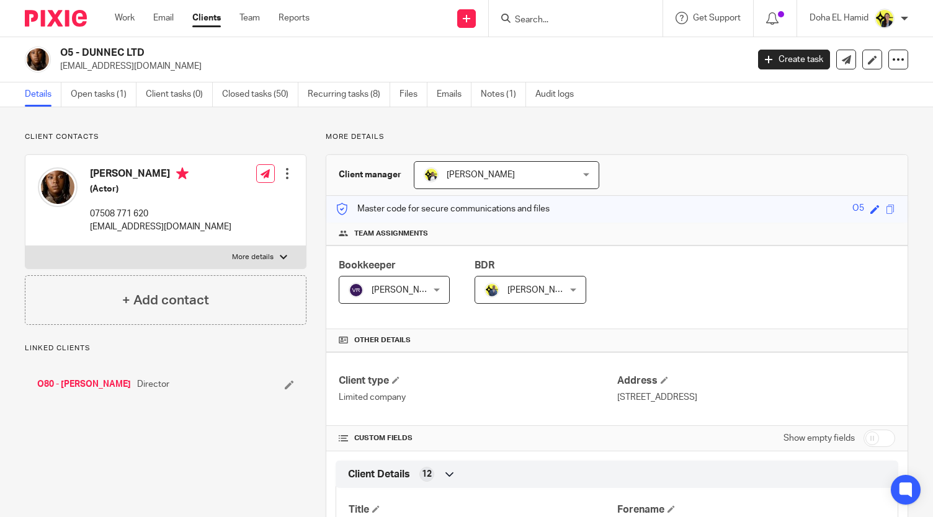
click at [515, 19] on input "Search" at bounding box center [570, 20] width 112 height 11
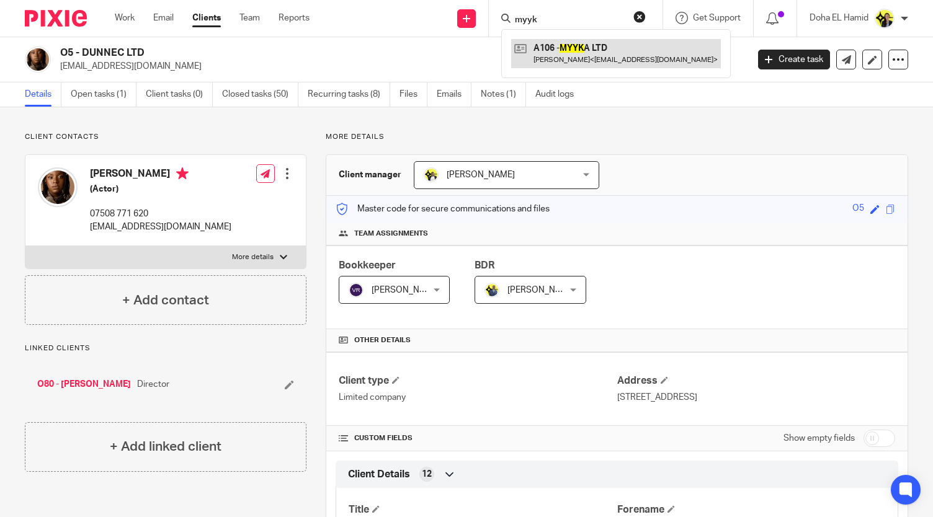
type input "myyk"
click at [576, 53] on link at bounding box center [616, 53] width 210 height 29
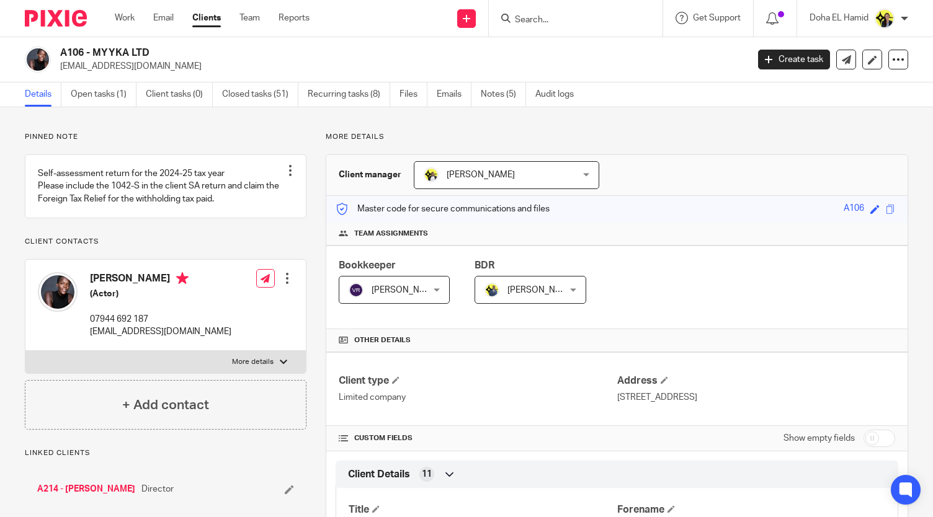
click at [556, 20] on input "Search" at bounding box center [570, 20] width 112 height 11
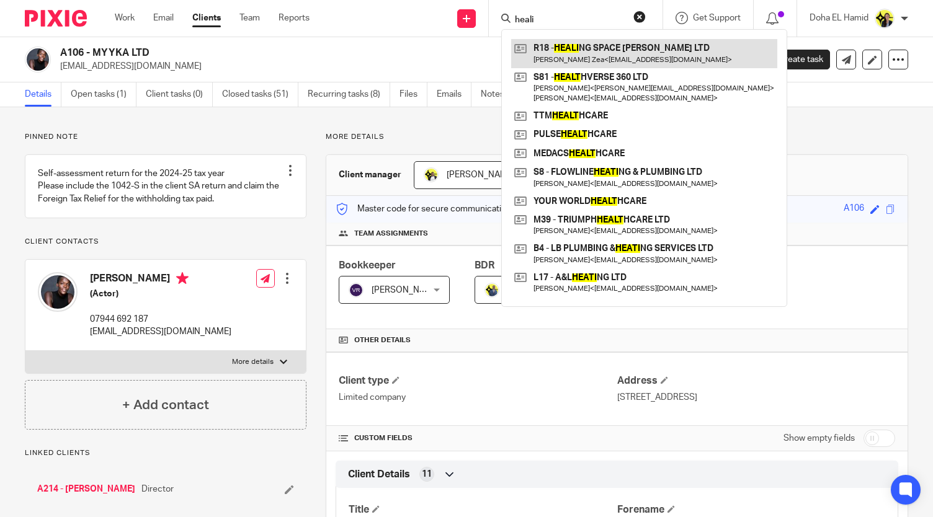
type input "heali"
click at [613, 45] on link at bounding box center [644, 53] width 266 height 29
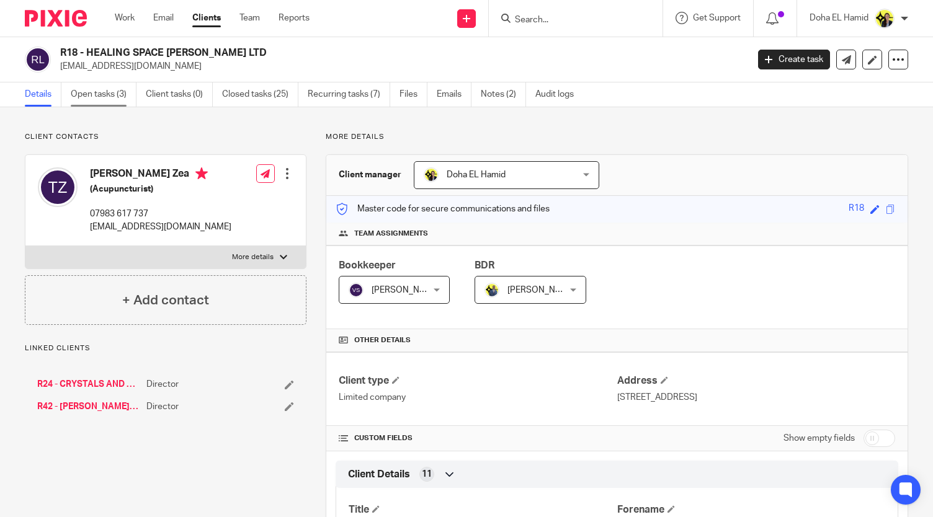
click at [100, 98] on link "Open tasks (3)" at bounding box center [104, 94] width 66 height 24
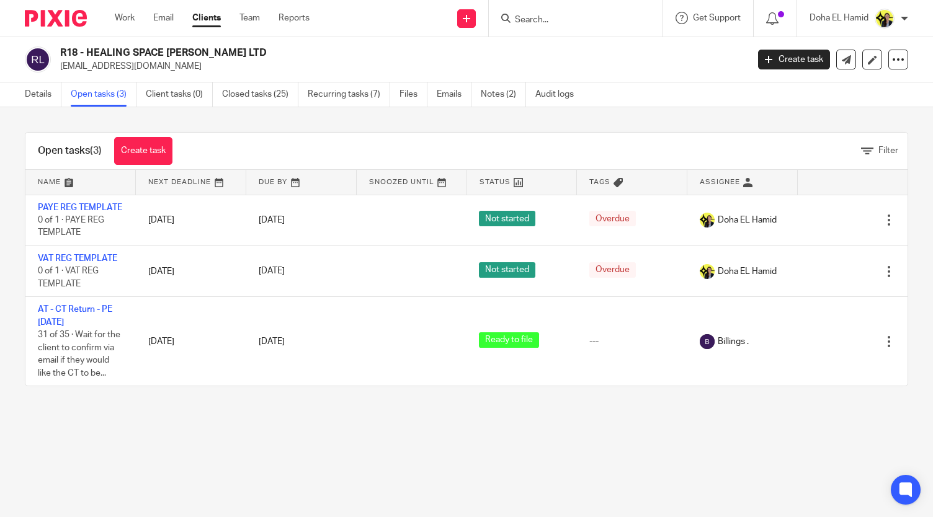
click at [525, 18] on input "Search" at bounding box center [570, 20] width 112 height 11
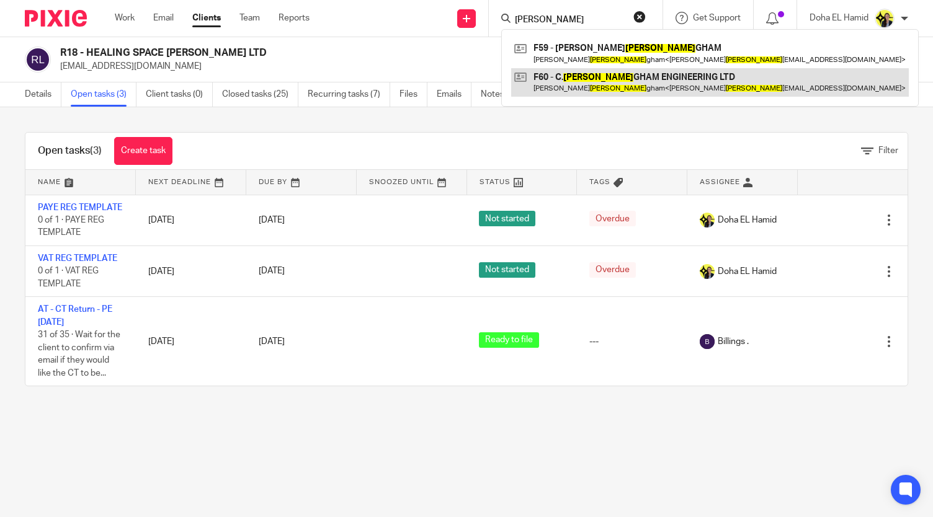
type input "c.falkin"
click at [558, 84] on link at bounding box center [710, 82] width 398 height 29
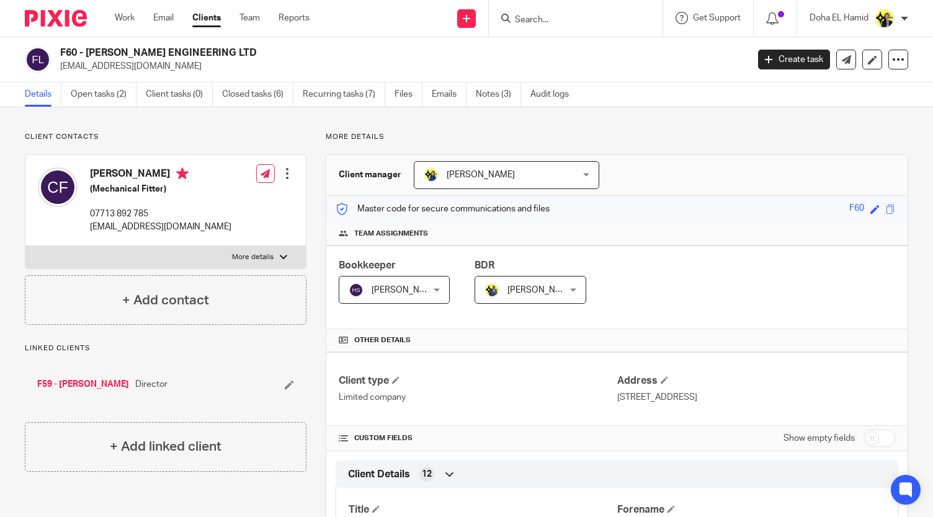
click at [571, 23] on input "Search" at bounding box center [570, 20] width 112 height 11
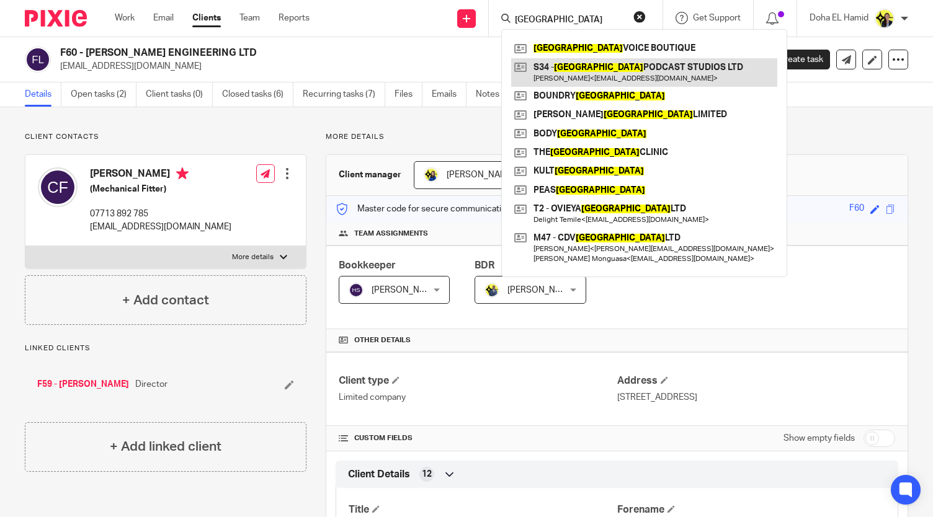
type input "london"
click at [609, 78] on link at bounding box center [644, 72] width 266 height 29
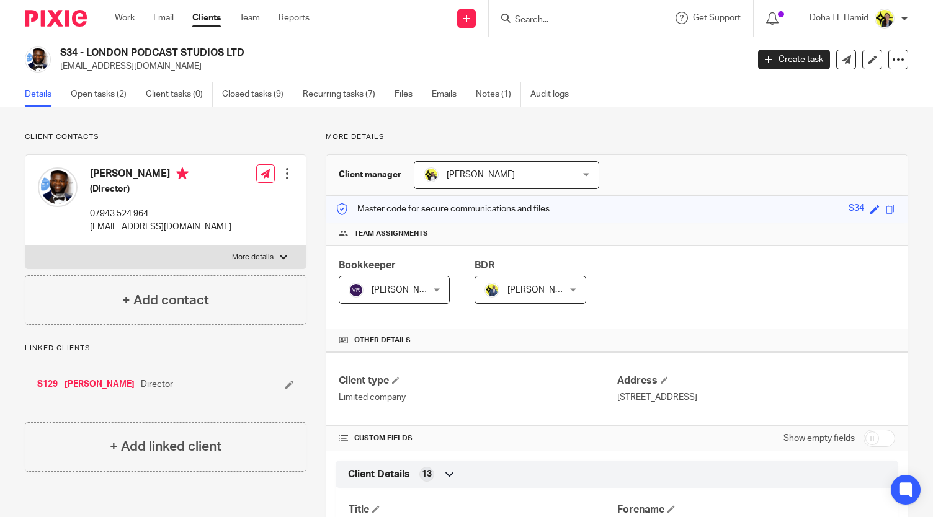
click at [607, 17] on input "Search" at bounding box center [570, 20] width 112 height 11
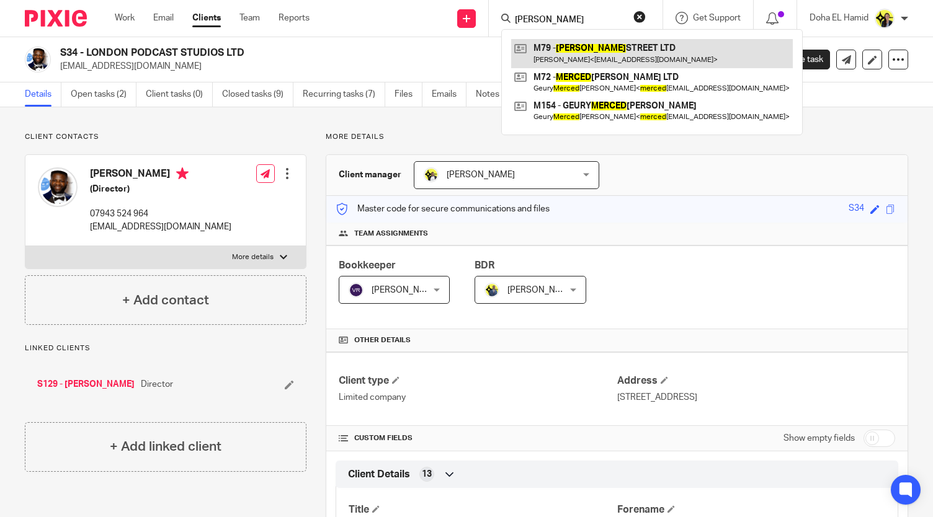
type input "mercer"
click at [651, 50] on link at bounding box center [652, 53] width 282 height 29
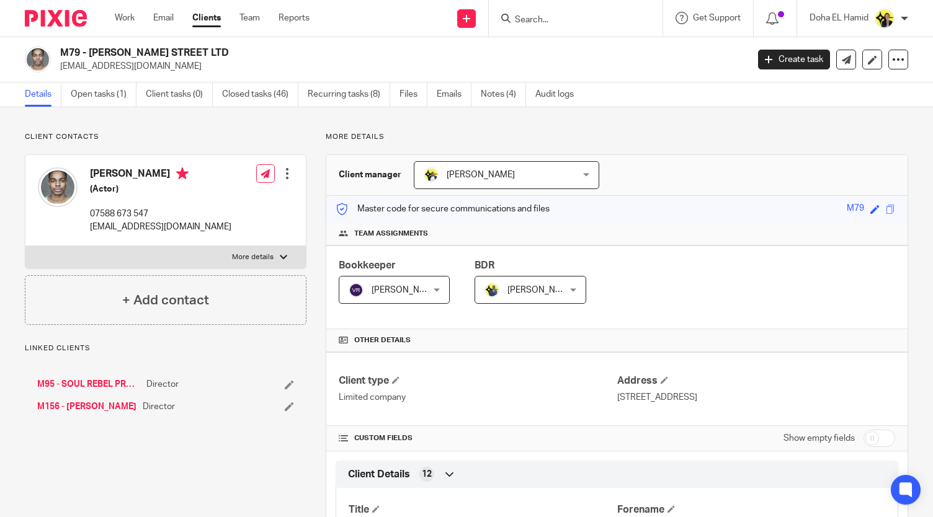
click at [577, 13] on form at bounding box center [580, 19] width 132 height 16
click at [562, 19] on input "Search" at bounding box center [570, 20] width 112 height 11
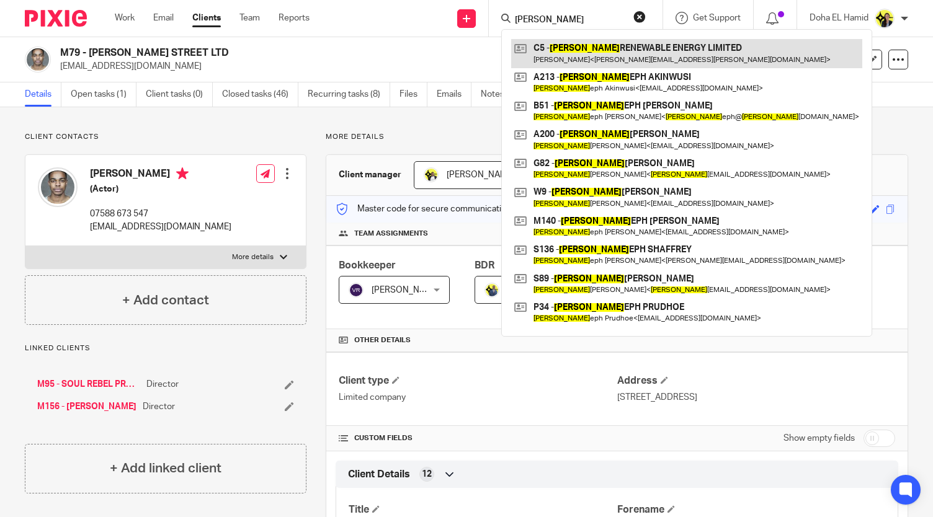
type input "jos"
click at [614, 57] on link at bounding box center [686, 53] width 351 height 29
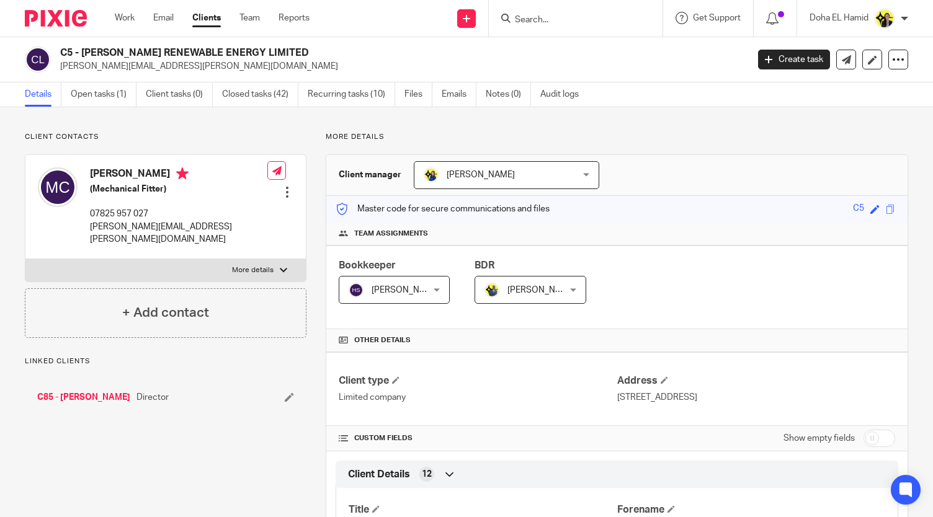
click at [528, 19] on input "Search" at bounding box center [570, 20] width 112 height 11
type input "mtp"
click at [573, 46] on link at bounding box center [616, 53] width 210 height 29
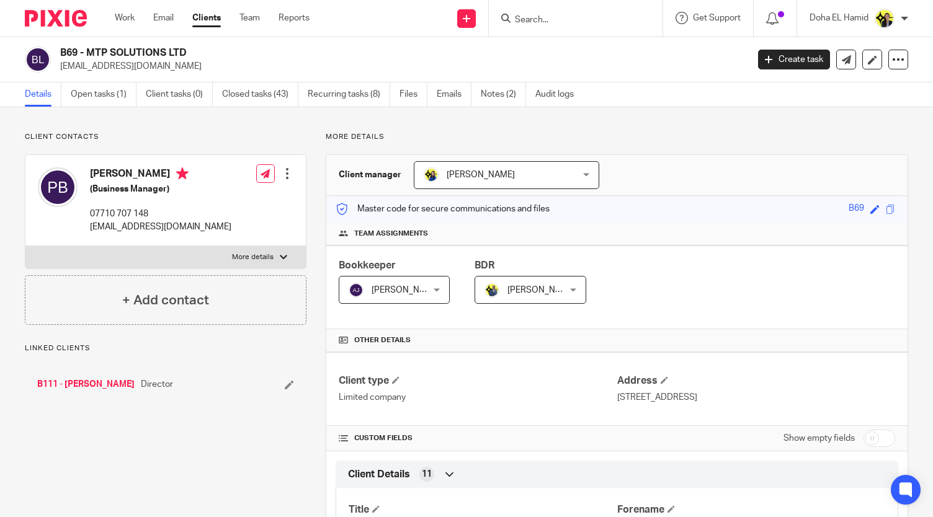
click at [575, 22] on input "Search" at bounding box center [570, 20] width 112 height 11
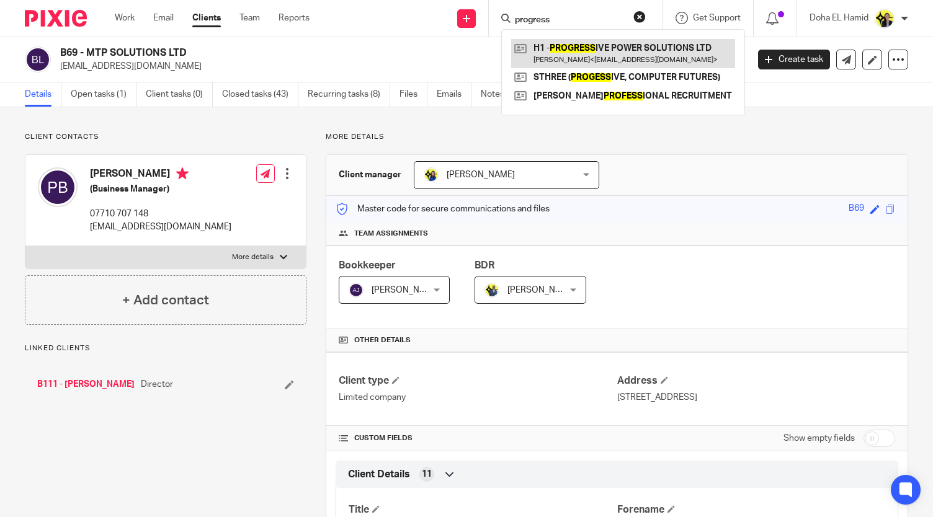
type input "progress"
click at [595, 45] on link at bounding box center [623, 53] width 224 height 29
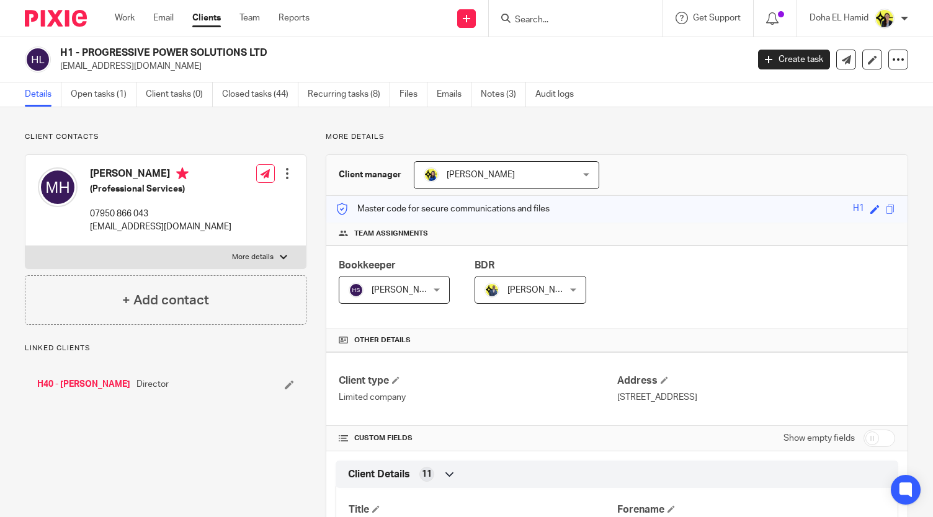
click at [577, 16] on input "Search" at bounding box center [570, 20] width 112 height 11
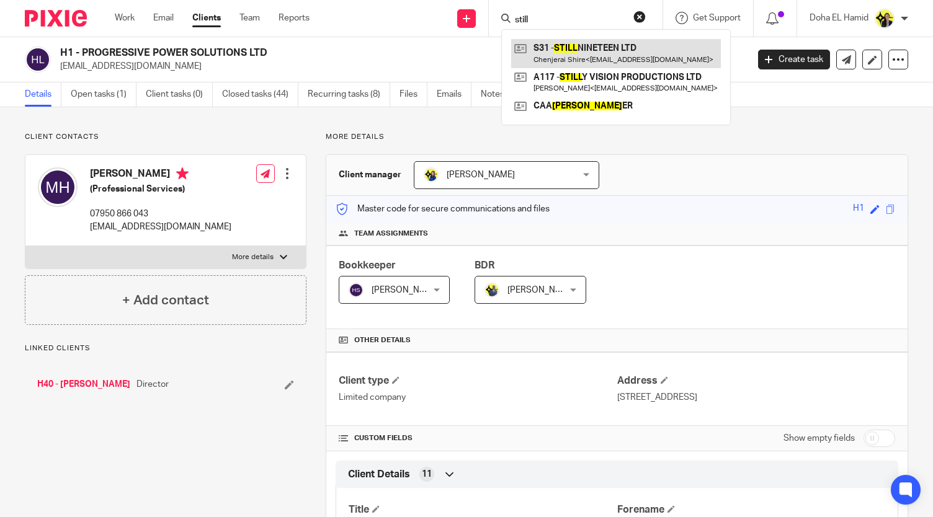
type input "still"
click at [613, 49] on link at bounding box center [616, 53] width 210 height 29
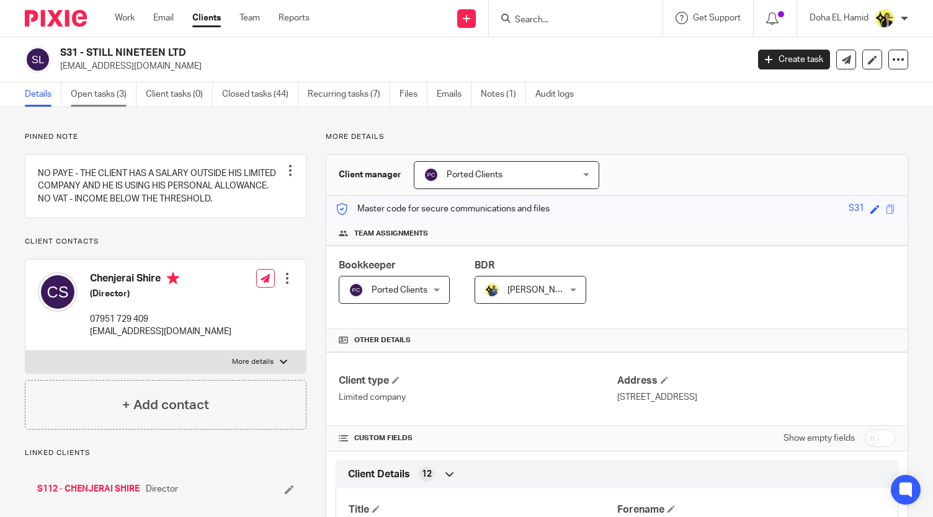
click at [112, 89] on link "Open tasks (3)" at bounding box center [104, 94] width 66 height 24
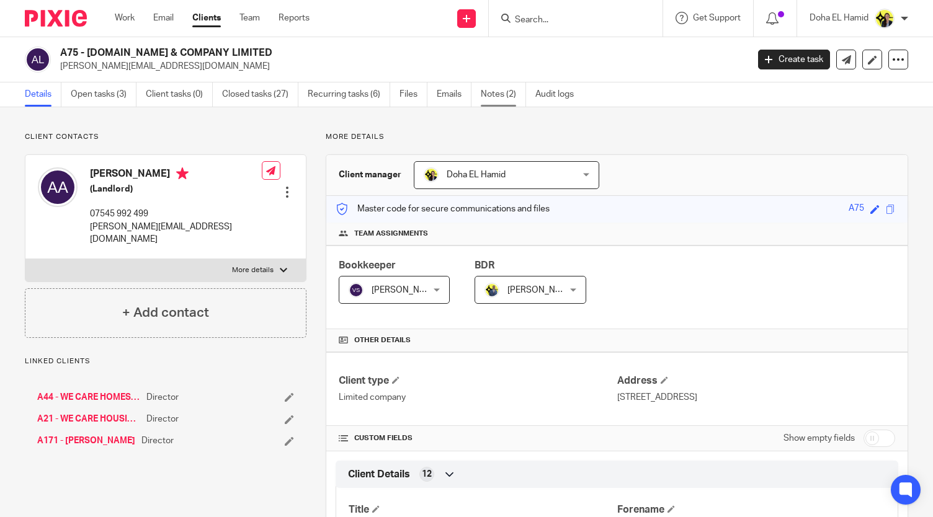
click at [507, 87] on link "Notes (2)" at bounding box center [503, 94] width 45 height 24
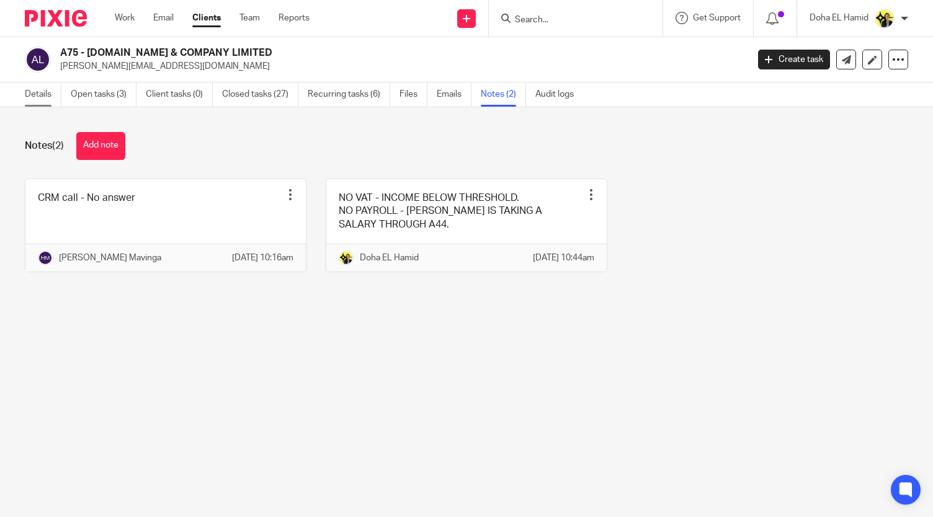
click at [29, 89] on link "Details" at bounding box center [43, 94] width 37 height 24
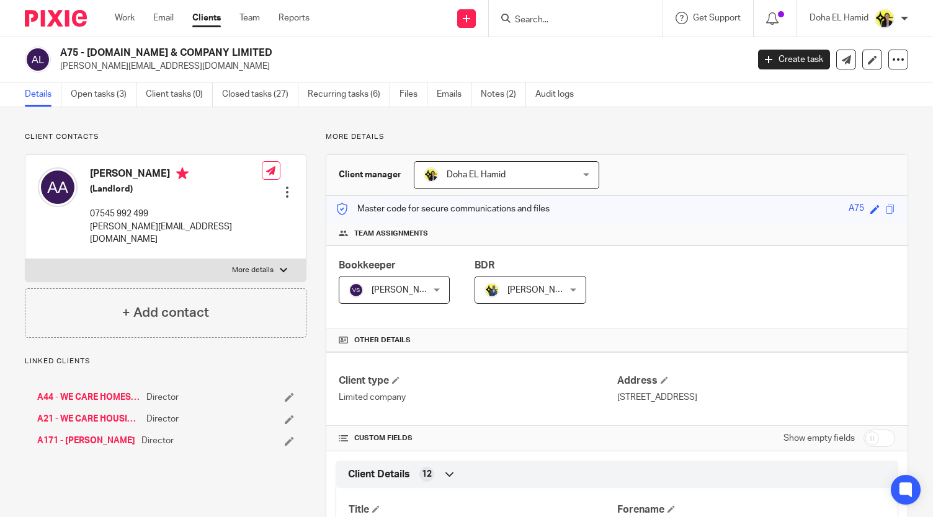
click at [99, 213] on p "07545 992 499" at bounding box center [176, 214] width 172 height 12
copy div "07545 992 499"
click at [112, 90] on link "Open tasks (3)" at bounding box center [104, 94] width 66 height 24
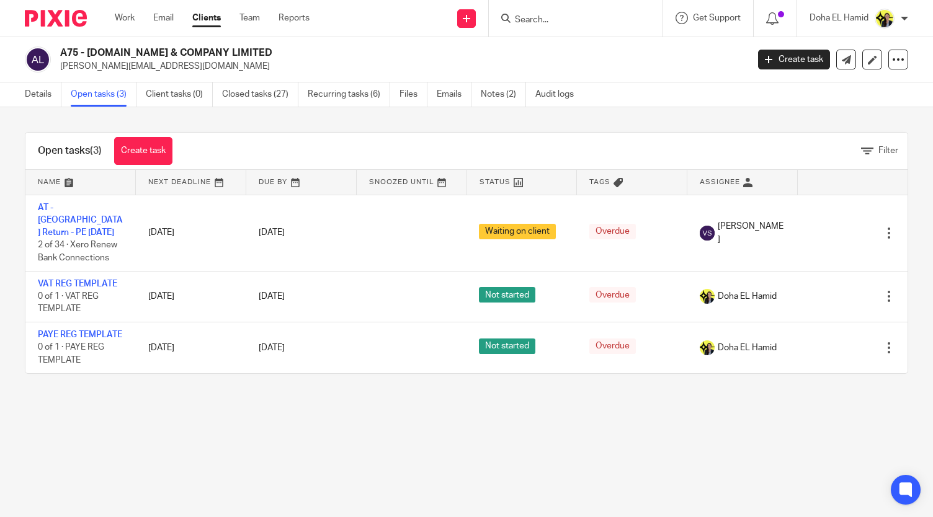
click at [349, 133] on div "Open tasks (3) Create task Filter" at bounding box center [466, 151] width 882 height 37
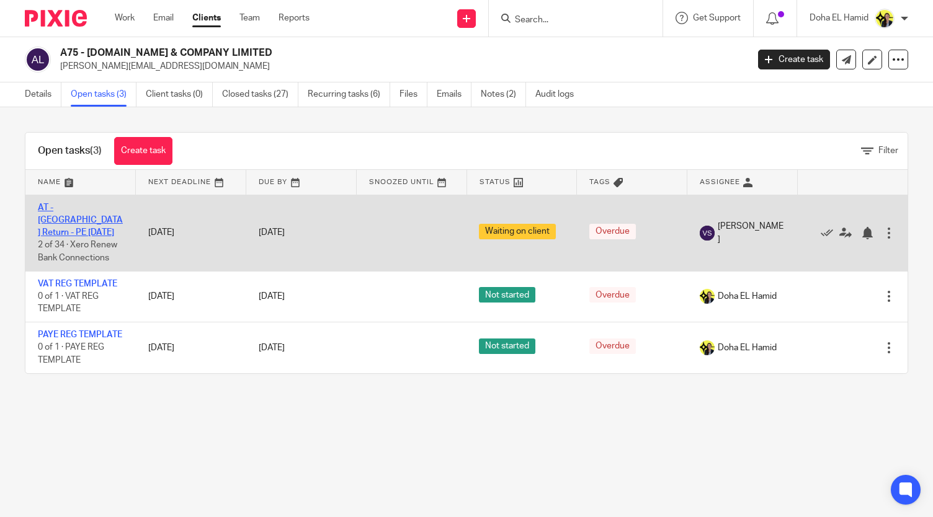
click at [68, 204] on link "AT - [GEOGRAPHIC_DATA] Return - PE [DATE]" at bounding box center [80, 220] width 85 height 34
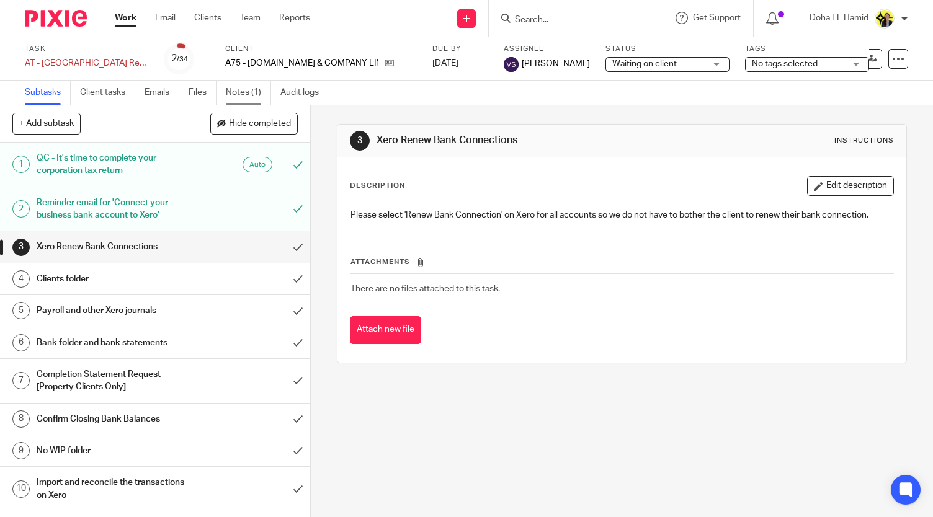
click at [235, 94] on link "Notes (1)" at bounding box center [248, 93] width 45 height 24
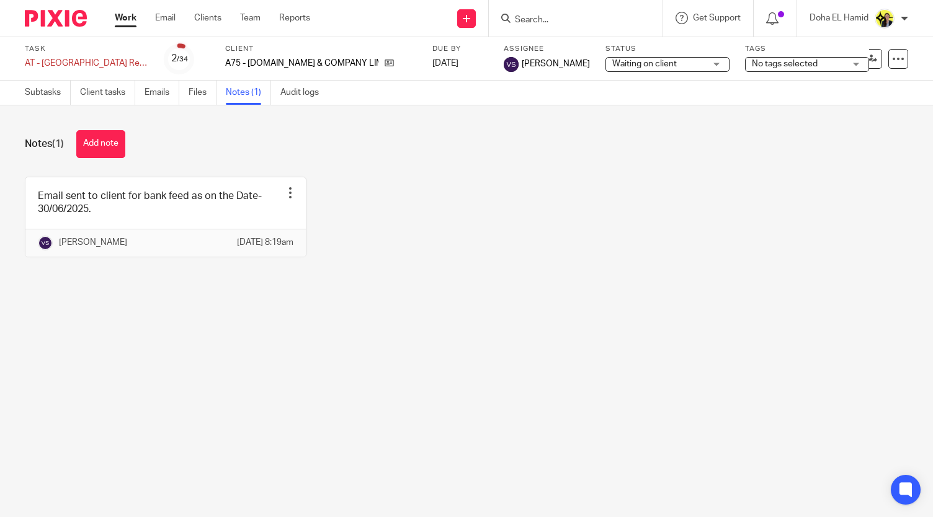
click at [221, 131] on div "Notes (1) Add note" at bounding box center [466, 144] width 883 height 28
click at [150, 94] on link "Emails" at bounding box center [162, 93] width 35 height 24
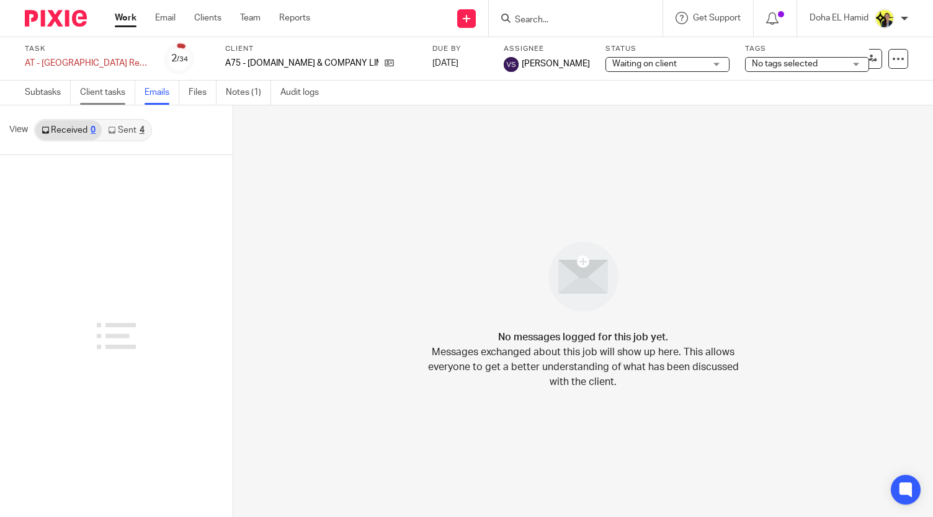
click at [112, 96] on link "Client tasks" at bounding box center [107, 93] width 55 height 24
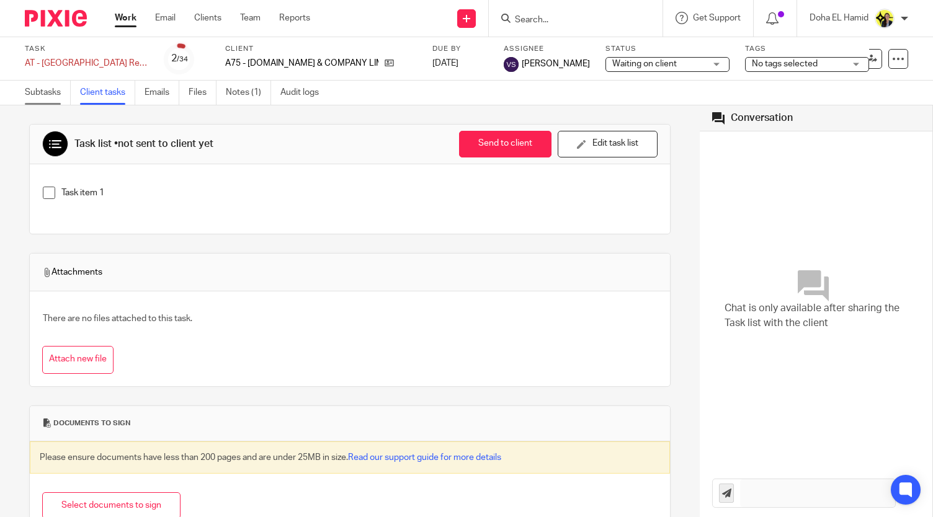
click at [47, 90] on link "Subtasks" at bounding box center [48, 93] width 46 height 24
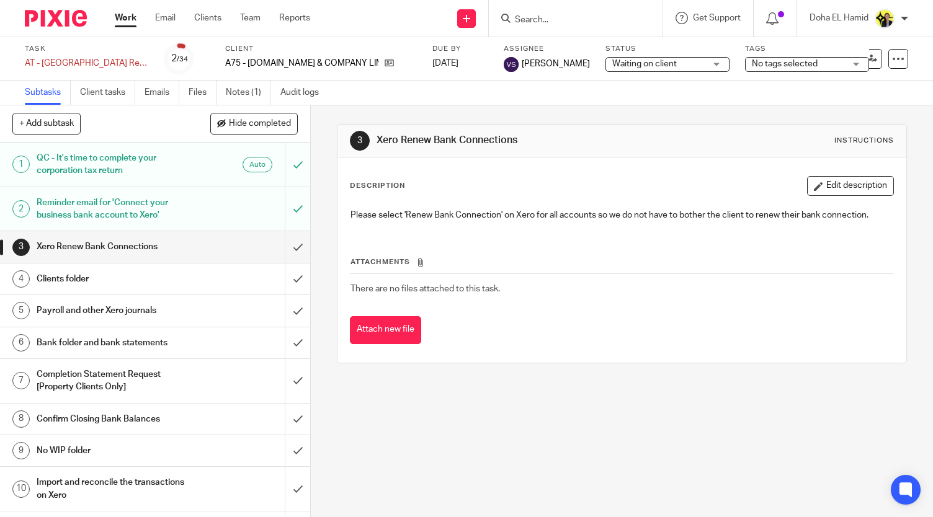
click at [78, 207] on h1 "Reminder email for 'Connect your business bank account to Xero'" at bounding box center [116, 210] width 158 height 32
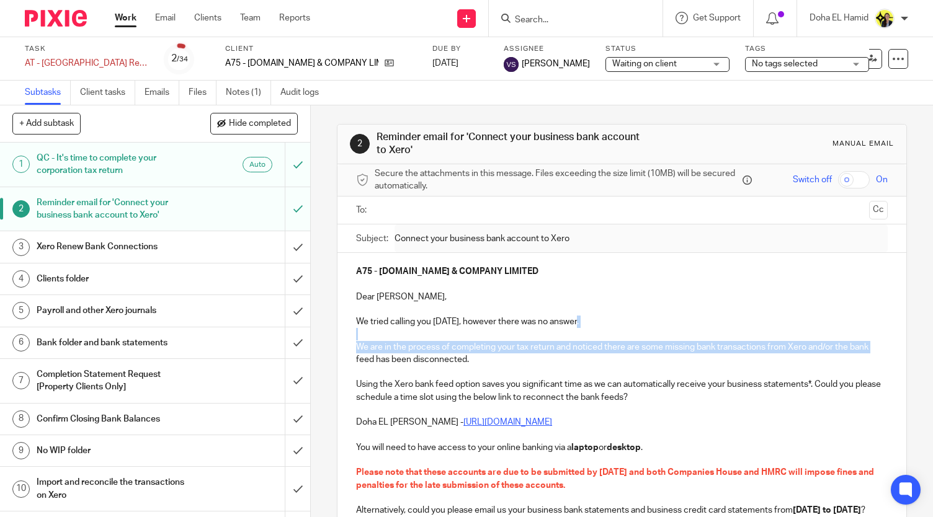
drag, startPoint x: 879, startPoint y: 318, endPoint x: 877, endPoint y: 341, distance: 23.0
click at [877, 341] on div "A75 - SOV.REN & COMPANY LIMITED Dear Adrian, We tried calling you today, howeve…" at bounding box center [621, 414] width 569 height 323
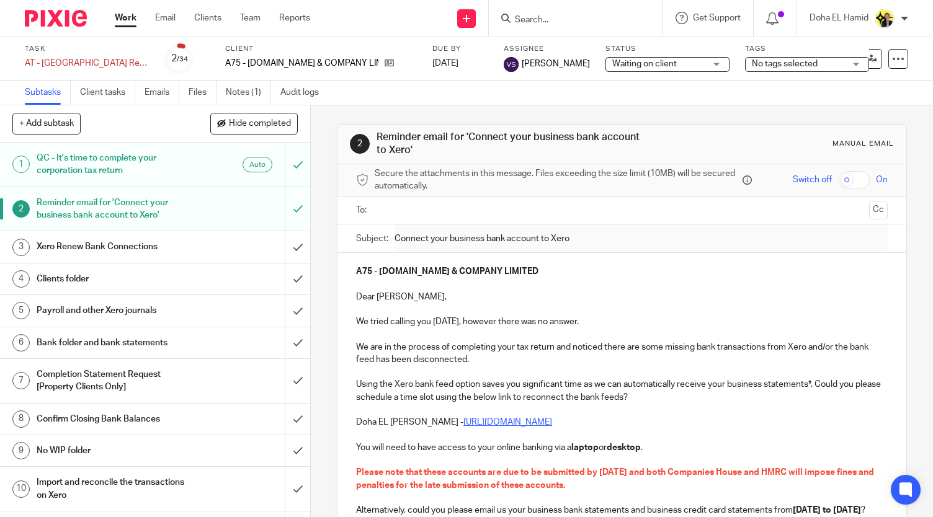
click at [411, 326] on p "We tried calling you today, however there was no answer." at bounding box center [622, 322] width 532 height 12
click at [349, 346] on div "A75 - SOV.REN & COMPANY LIMITED Dear Adrian, Many thanks for your time just now…" at bounding box center [621, 414] width 569 height 323
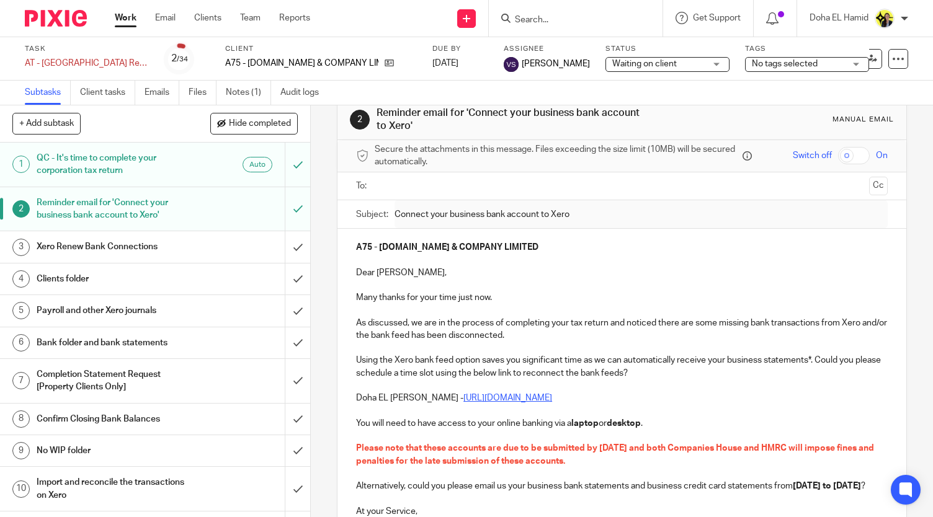
scroll to position [24, 0]
click at [406, 188] on input "text" at bounding box center [621, 187] width 485 height 14
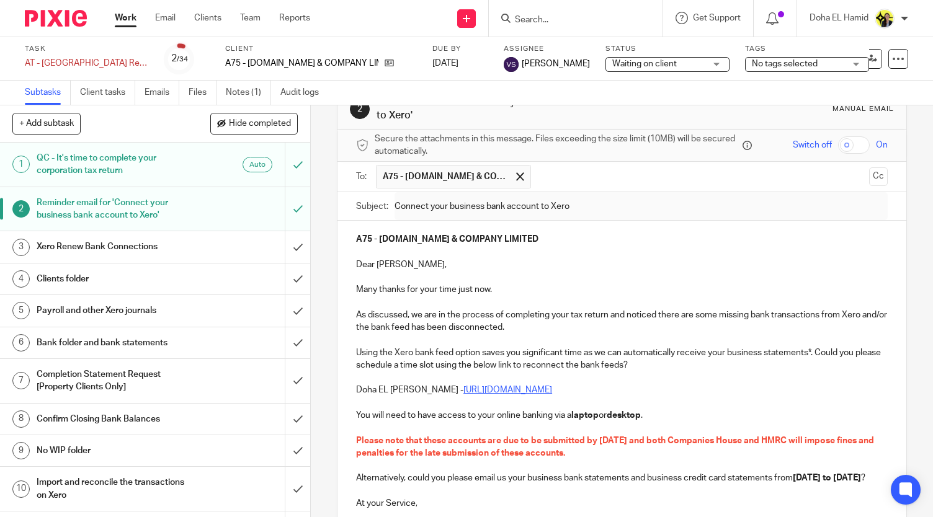
scroll to position [182, 0]
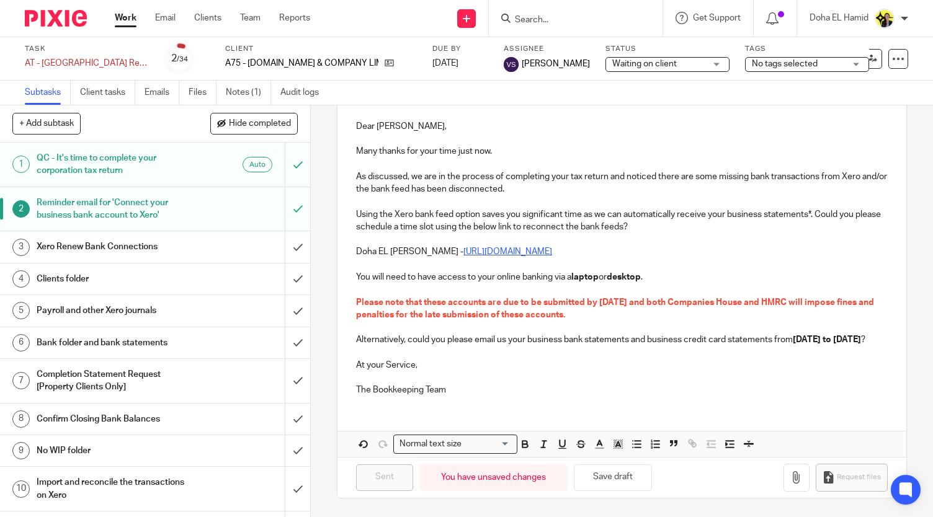
click p "As discussed, we are in the process of completing your tax return and noticed t…"
drag, startPoint x: 407, startPoint y: 167, endPoint x: 350, endPoint y: 137, distance: 63.8
click div "A75 - SOV.REN & COMPANY LIMITED Dear Adrian, Many thanks for your time just now…"
copy div "Many thanks for your time just now. As discussed,"
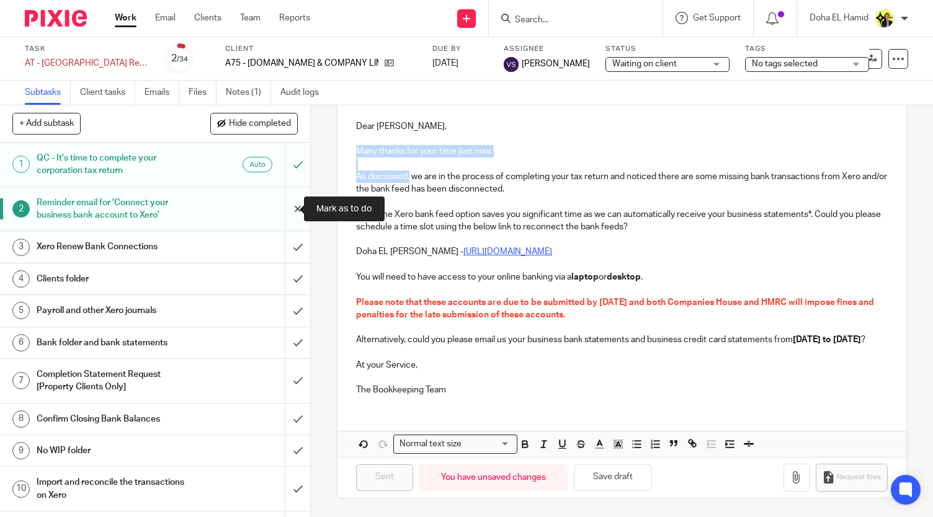
click input "submit"
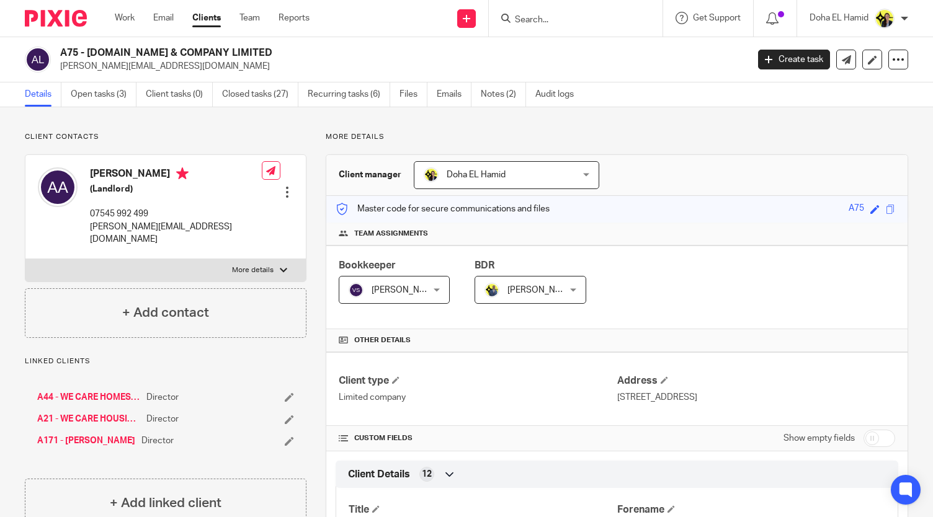
click at [523, 81] on div "A75 - [DOMAIN_NAME] & COMPANY LIMITED [PERSON_NAME][EMAIL_ADDRESS][DOMAIN_NAME]…" at bounding box center [466, 59] width 933 height 45
click at [499, 96] on link "Notes (2)" at bounding box center [503, 94] width 45 height 24
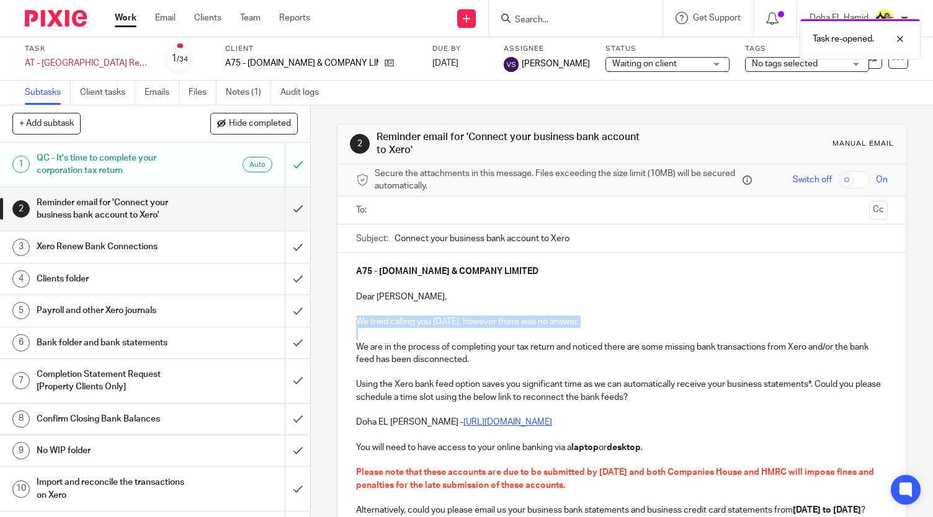
drag, startPoint x: 354, startPoint y: 348, endPoint x: 354, endPoint y: 313, distance: 34.7
click at [354, 313] on div "A75 - SOV.REN & COMPANY LIMITED Dear Adrian, We tried calling you today, howeve…" at bounding box center [621, 414] width 569 height 323
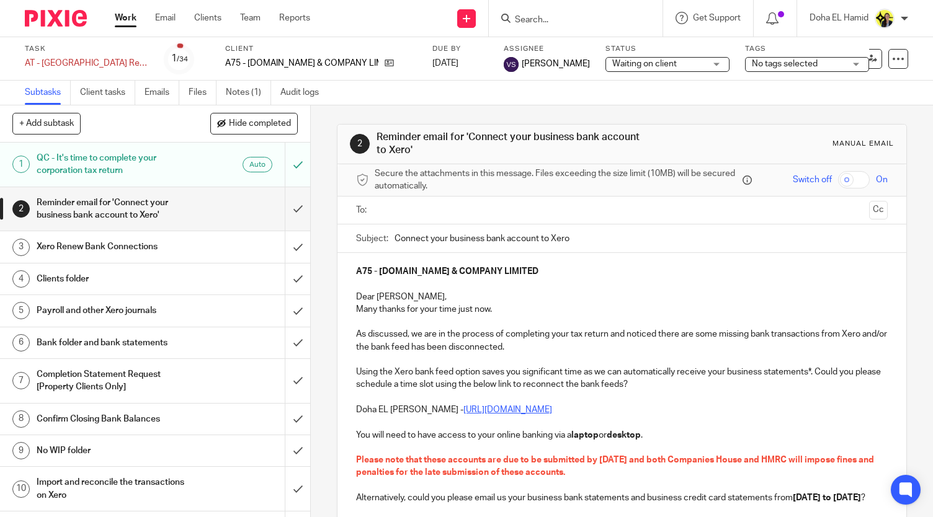
click at [405, 293] on p "Dear Adrian," at bounding box center [622, 297] width 532 height 12
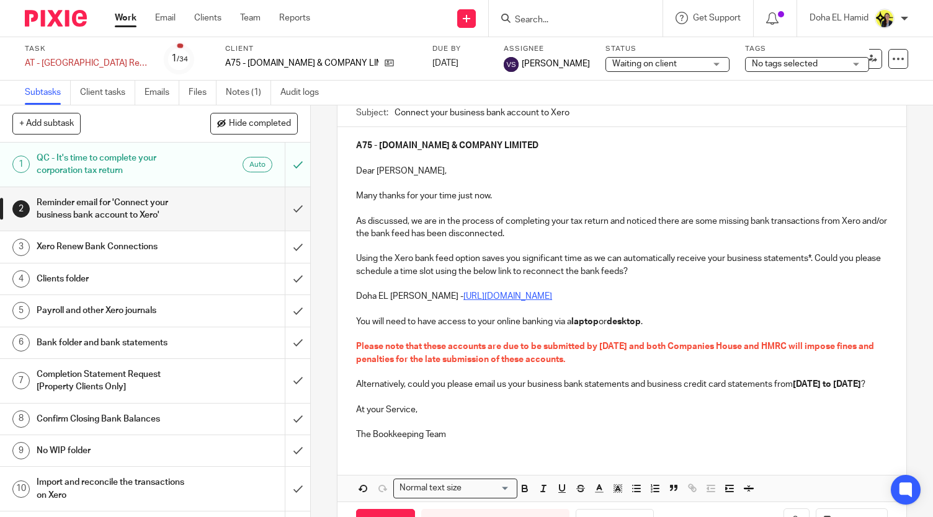
scroll to position [180, 0]
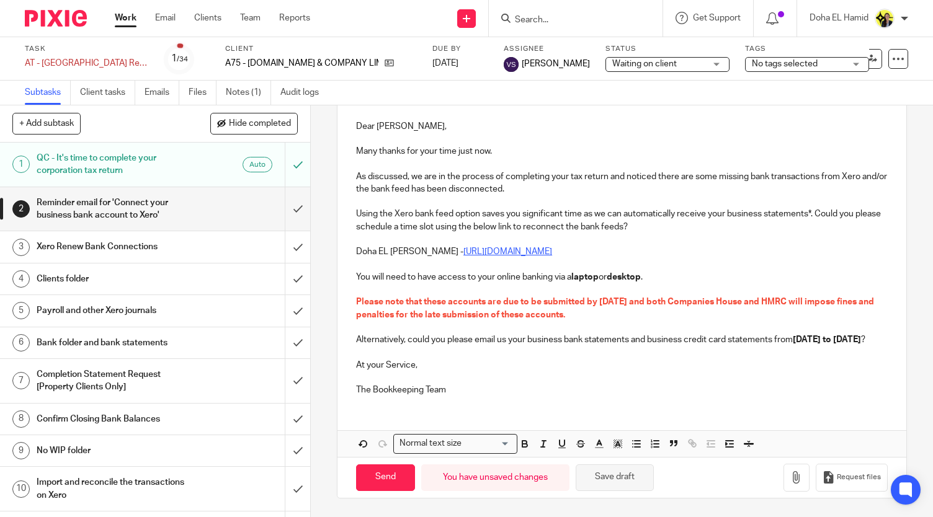
click at [611, 481] on button "Save draft" at bounding box center [615, 478] width 78 height 27
click at [913, 142] on div "2 Reminder email for 'Connect your business bank account to Xero' Manual email …" at bounding box center [622, 311] width 622 height 412
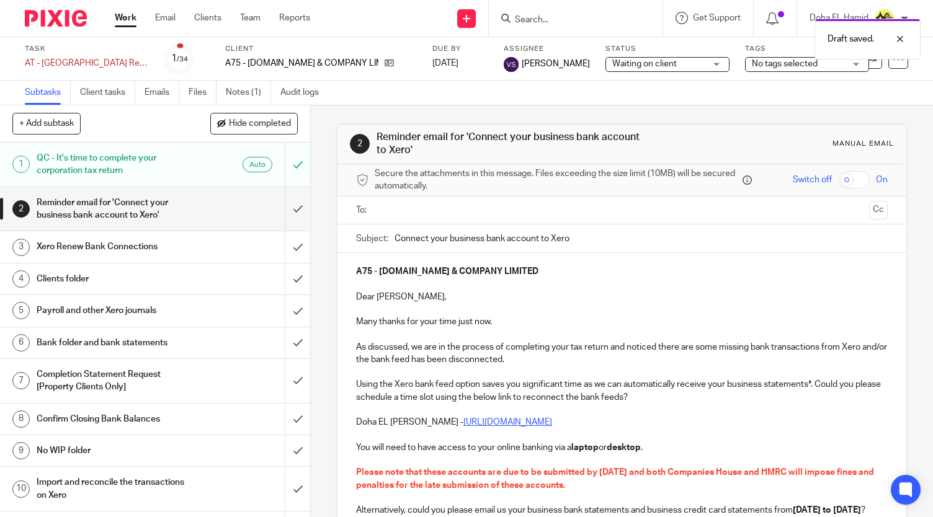
click at [461, 200] on ul at bounding box center [622, 210] width 493 height 20
click at [447, 213] on input "text" at bounding box center [621, 210] width 485 height 14
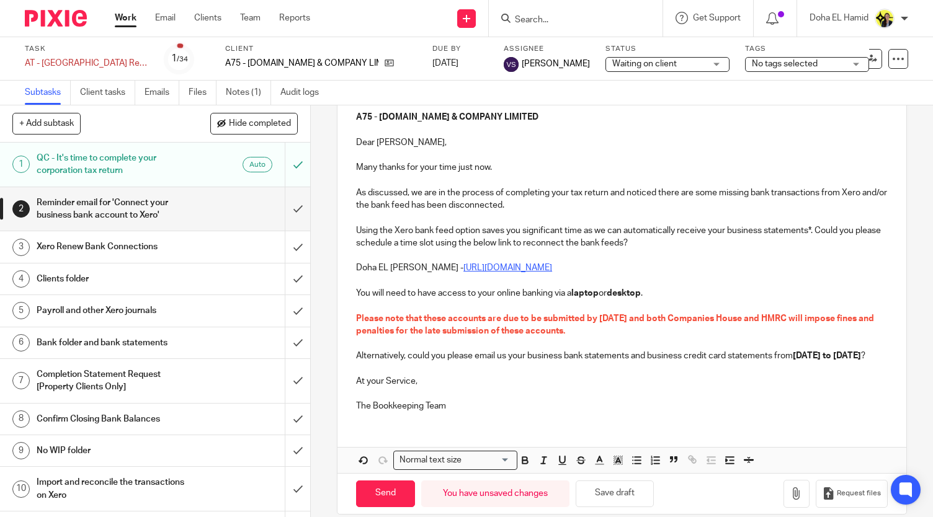
scroll to position [182, 0]
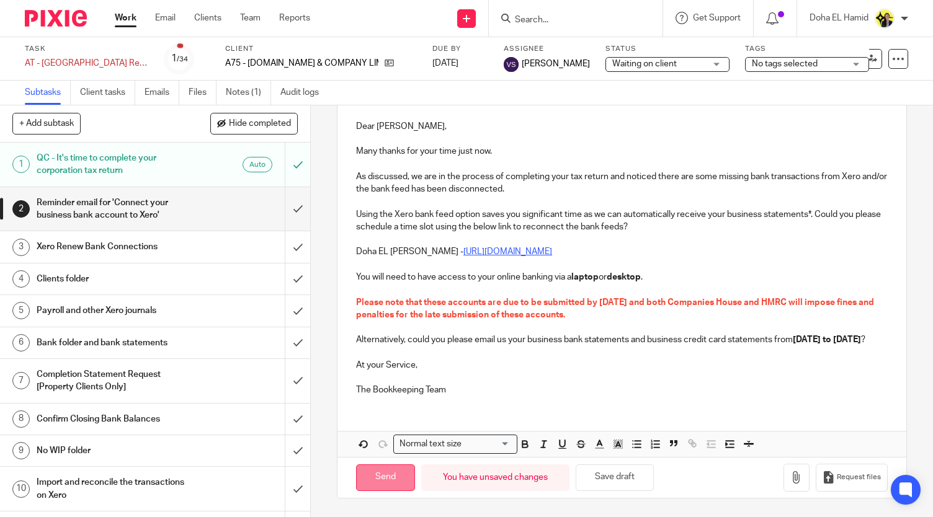
click at [380, 471] on input "Send" at bounding box center [385, 478] width 59 height 27
type input "Sent"
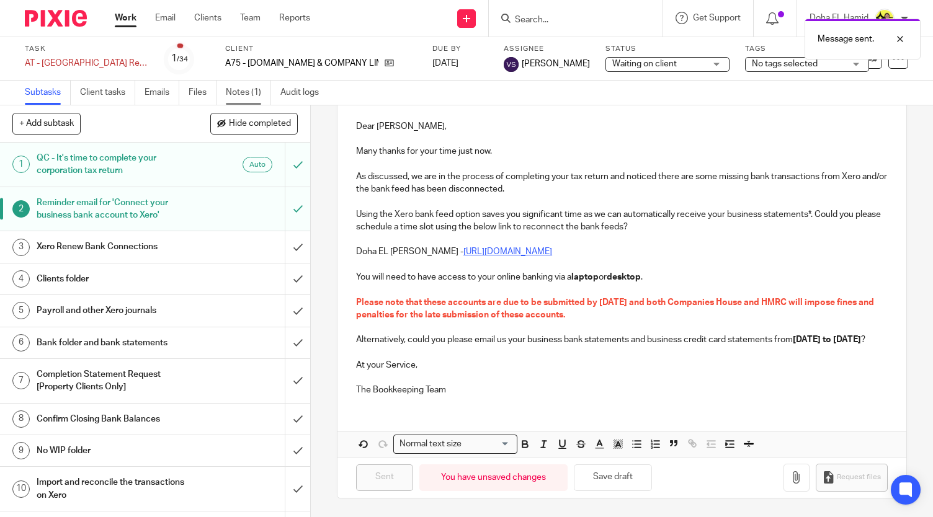
click at [244, 96] on link "Notes (1)" at bounding box center [248, 93] width 45 height 24
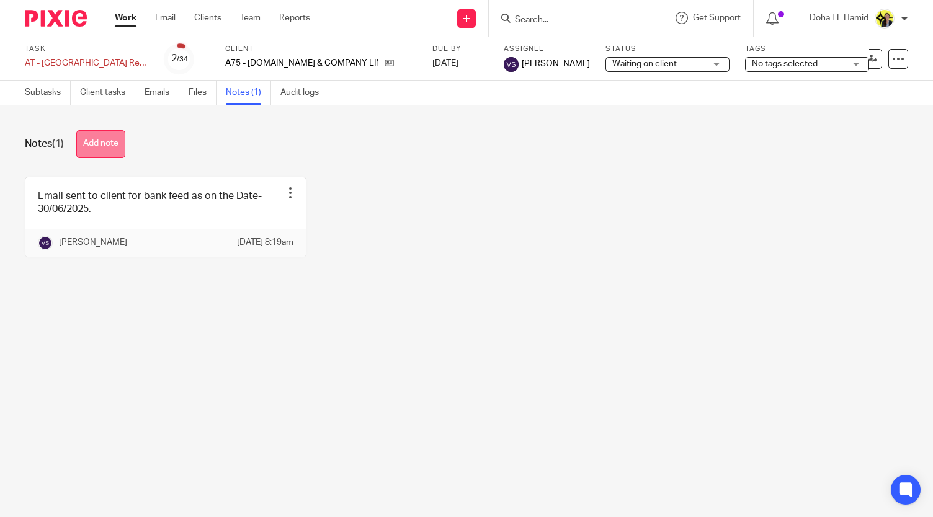
click at [103, 146] on button "Add note" at bounding box center [100, 144] width 49 height 28
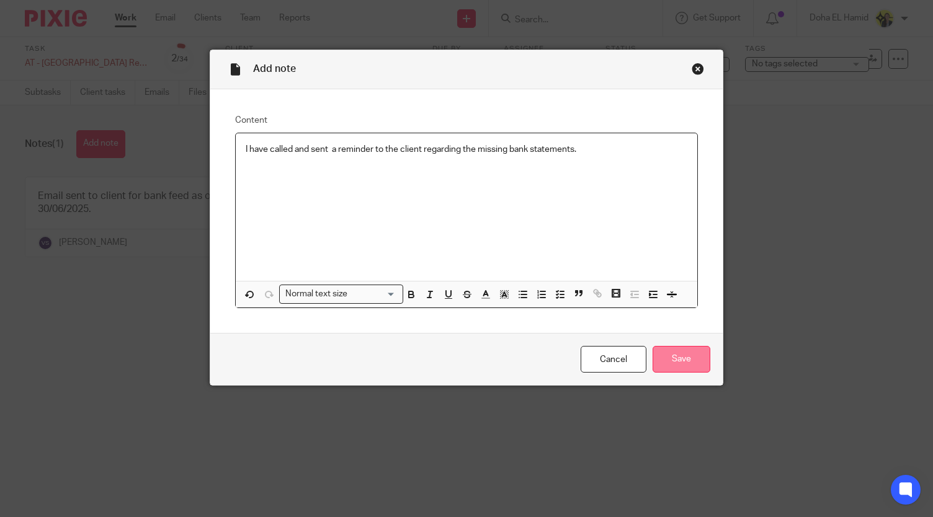
click at [657, 360] on input "Save" at bounding box center [681, 359] width 58 height 27
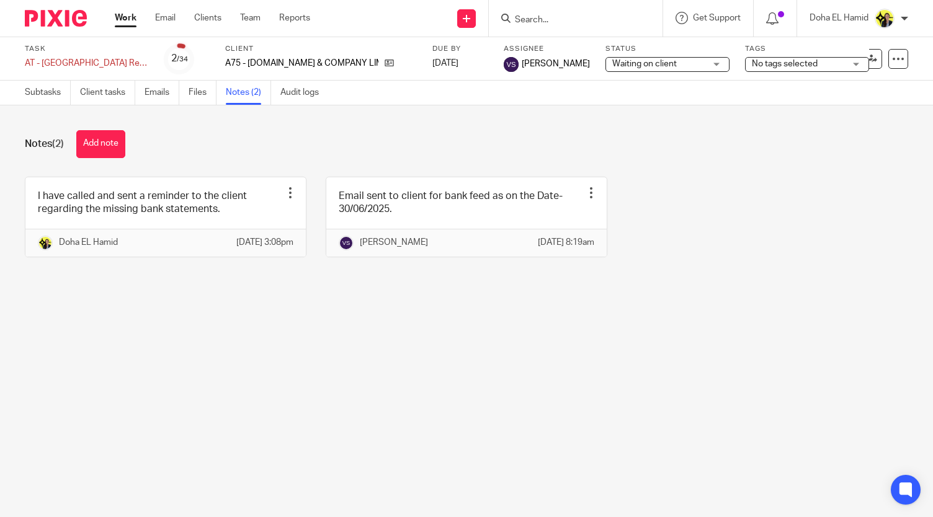
click at [285, 134] on div "Notes (2) Add note" at bounding box center [466, 144] width 883 height 28
click at [51, 91] on link "Subtasks" at bounding box center [48, 93] width 46 height 24
